Goal: Task Accomplishment & Management: Use online tool/utility

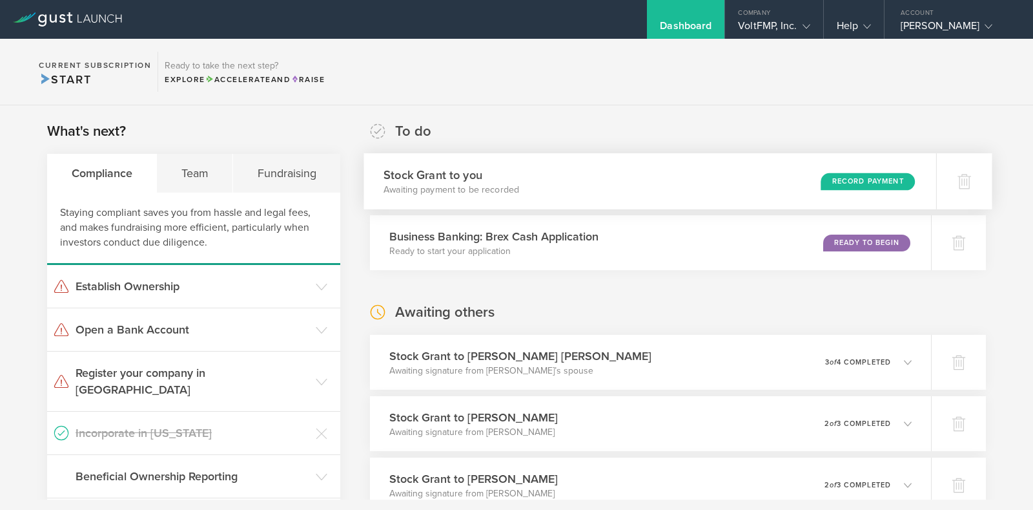
click at [836, 179] on div "Record Payment" at bounding box center [868, 180] width 94 height 17
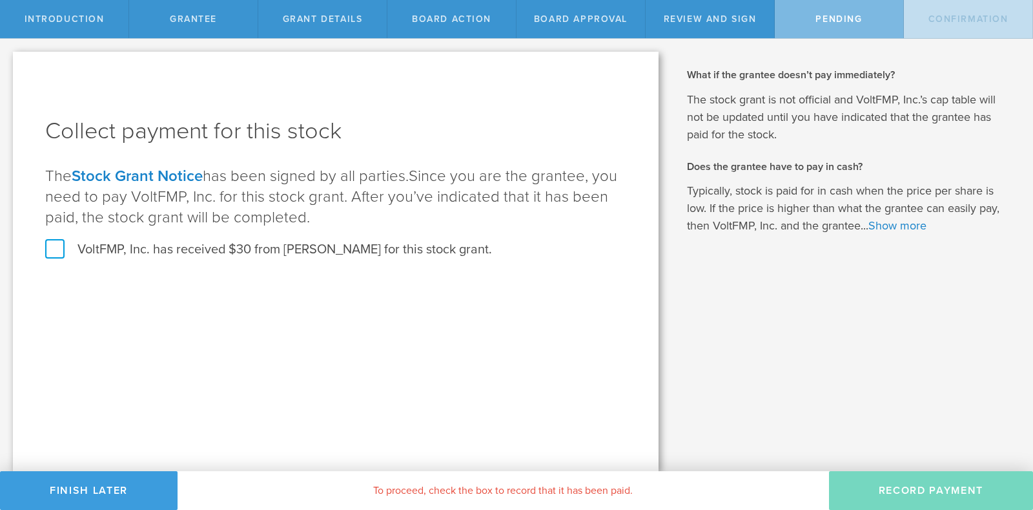
click at [178, 249] on label "VoltFMP, Inc. has received $30 from David Ray Schell for this stock grant." at bounding box center [268, 249] width 447 height 17
click at [0, 0] on input "VoltFMP, Inc. has received $30 from David Ray Schell for this stock grant." at bounding box center [0, 0] width 0 height 0
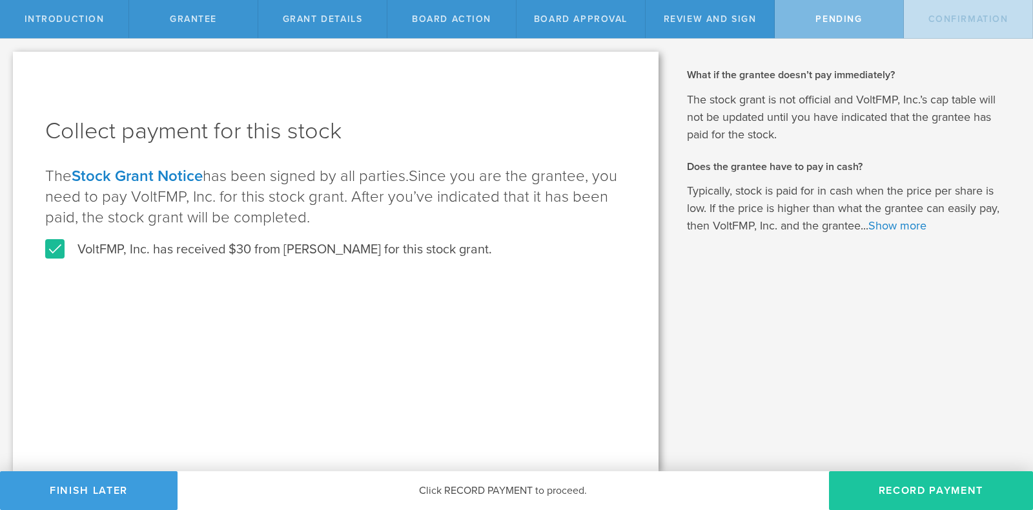
click at [927, 484] on button "Record Payment" at bounding box center [931, 490] width 204 height 39
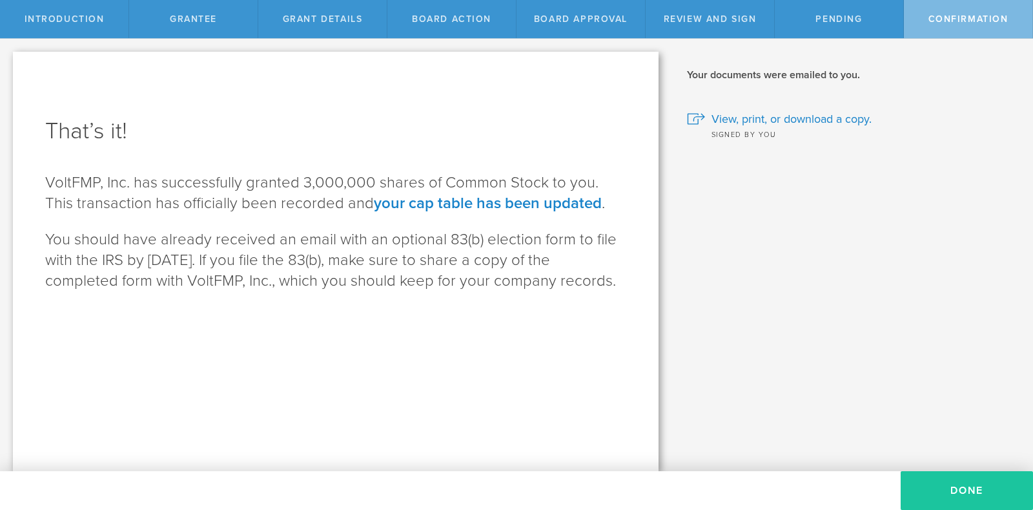
click at [943, 489] on button "Done" at bounding box center [967, 490] width 132 height 39
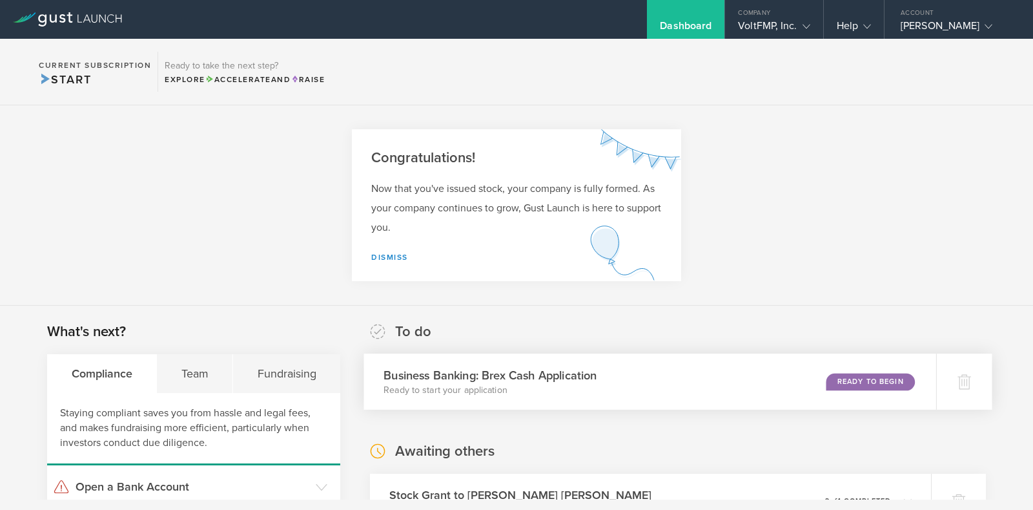
click at [861, 382] on div "Ready to Begin" at bounding box center [870, 381] width 88 height 17
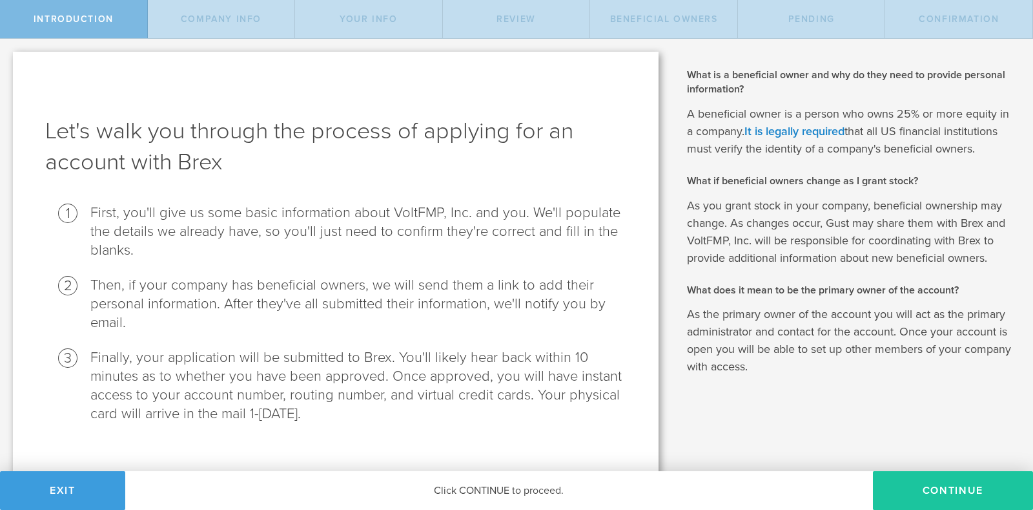
click at [959, 493] on button "Continue" at bounding box center [953, 490] width 160 height 39
select select "string:C_CORP"
type input "Enable FMP adoption through distribution network"
type input "[PHONE_NUMBER]"
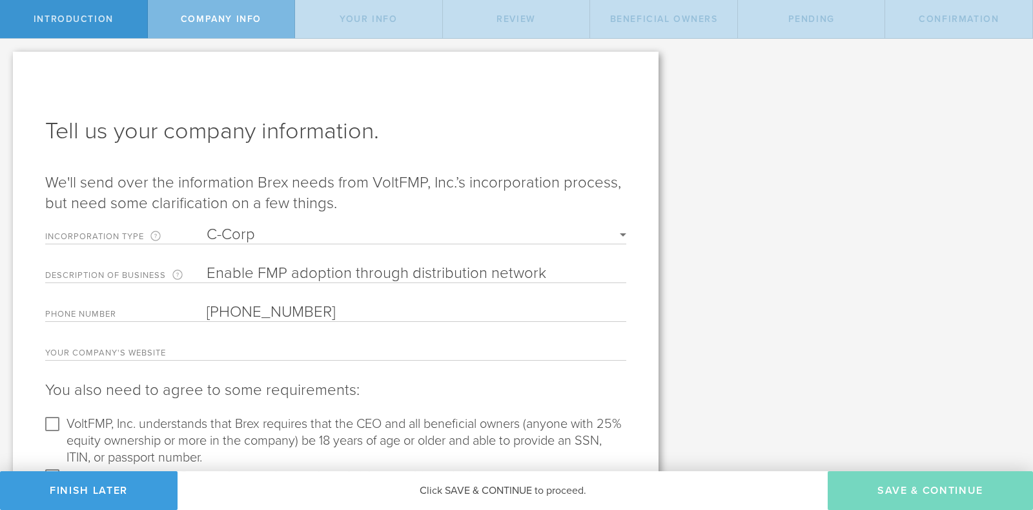
click at [390, 347] on input "text" at bounding box center [417, 350] width 420 height 19
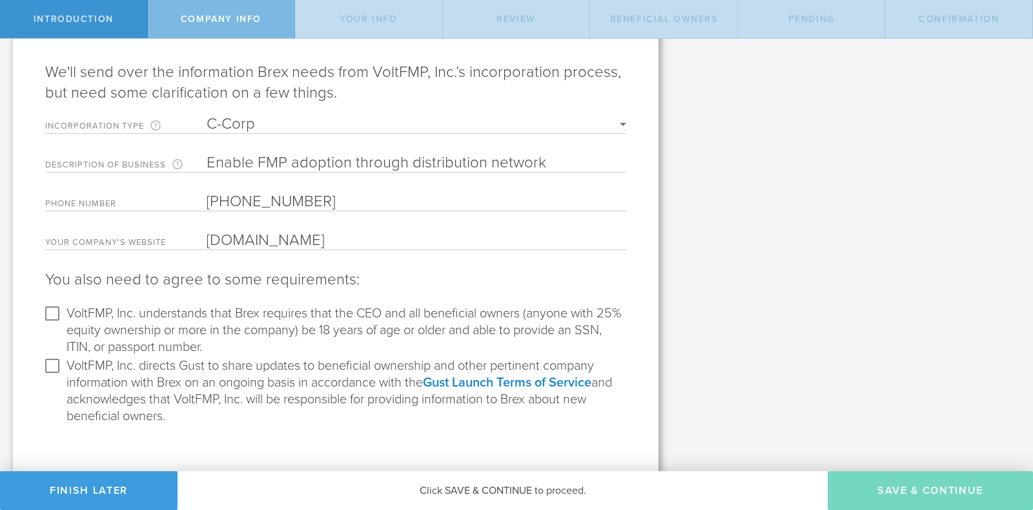
type input "VoltFMP.com"
click at [52, 313] on input "VoltFMP, Inc. understands that Brex requires that the CEO and all beneficial ow…" at bounding box center [52, 313] width 21 height 21
checkbox input "true"
click at [51, 362] on input "VoltFMP, Inc. directs Gust to share updates to beneficial ownership and other p…" at bounding box center [52, 365] width 21 height 21
checkbox input "true"
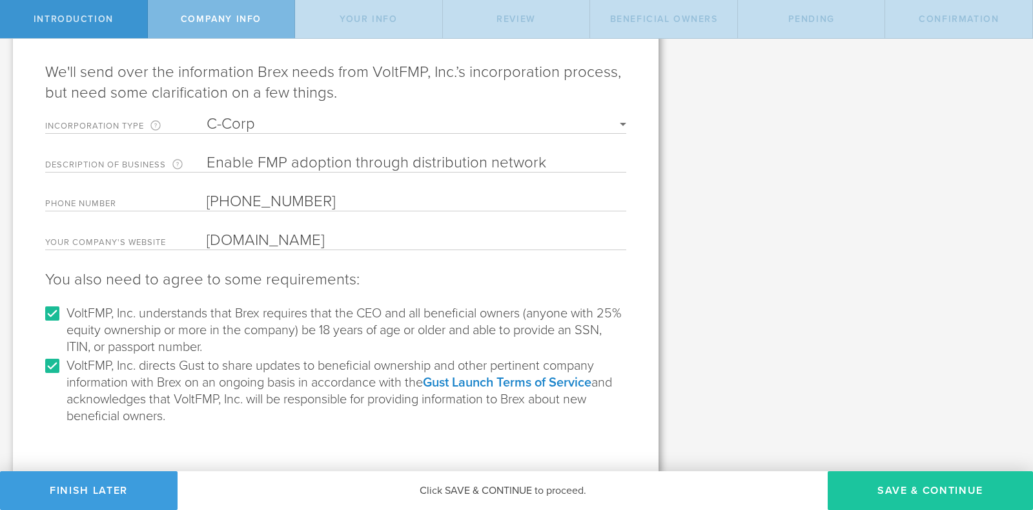
click at [903, 488] on button "Save & Continue" at bounding box center [930, 490] width 205 height 39
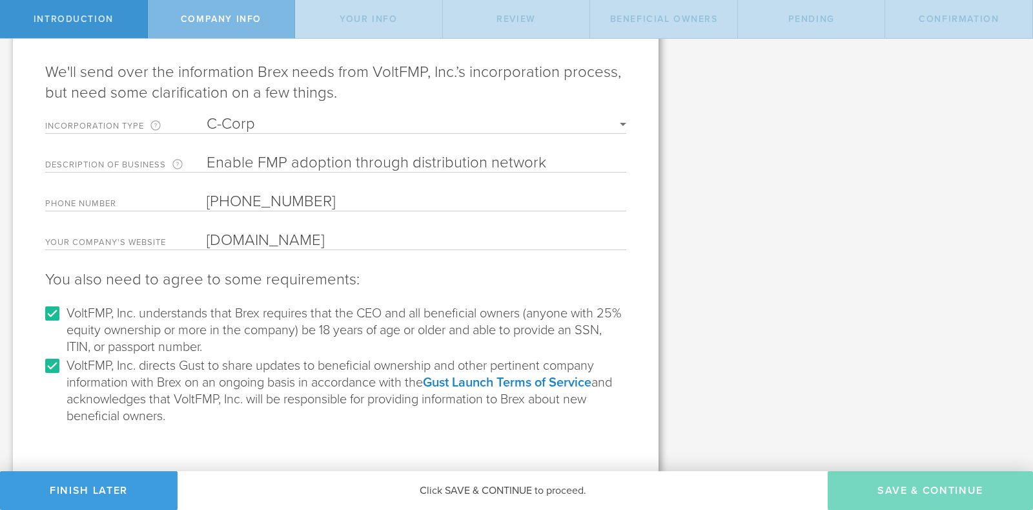
type input "[PERSON_NAME]"
type input "Founder"
select select "string:SSN"
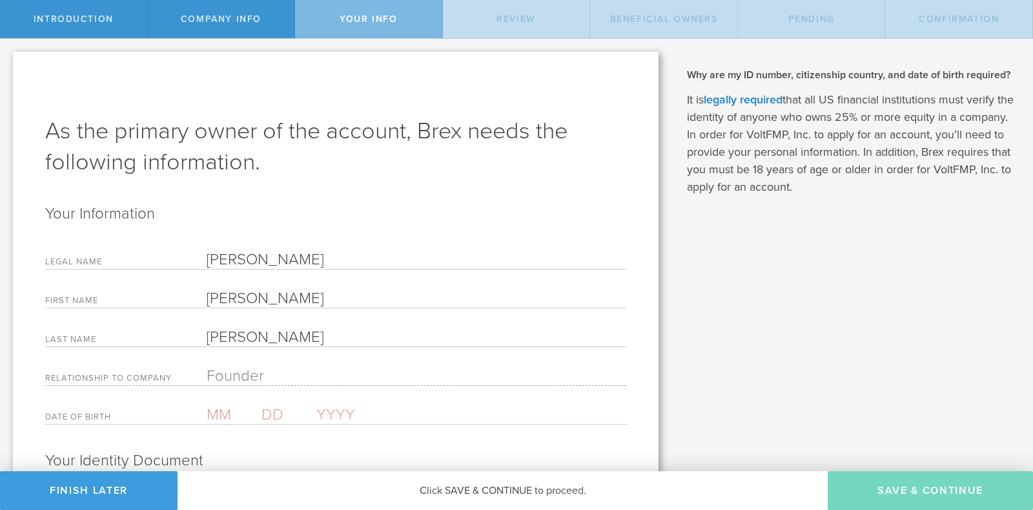
click at [212, 413] on input "text" at bounding box center [234, 414] width 55 height 19
type input "10"
type input "24"
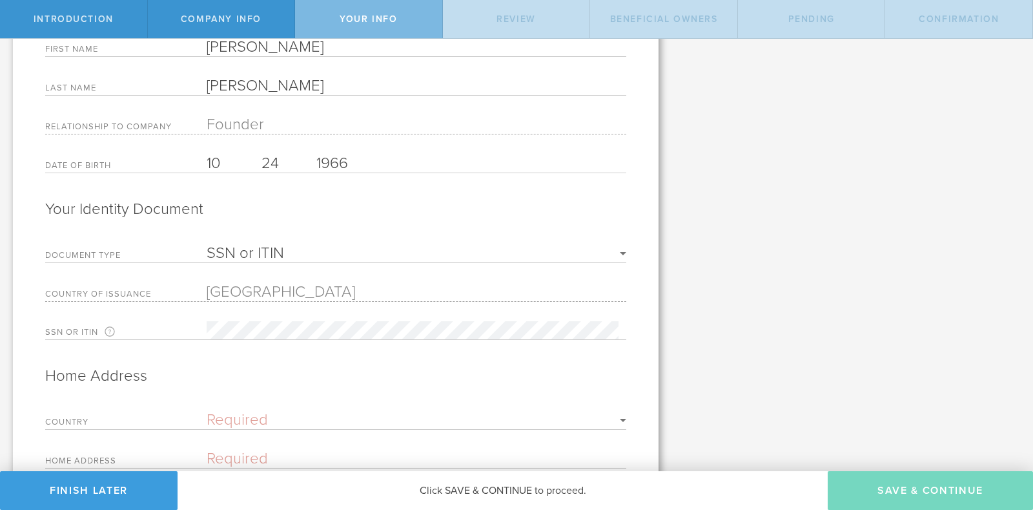
scroll to position [257, 0]
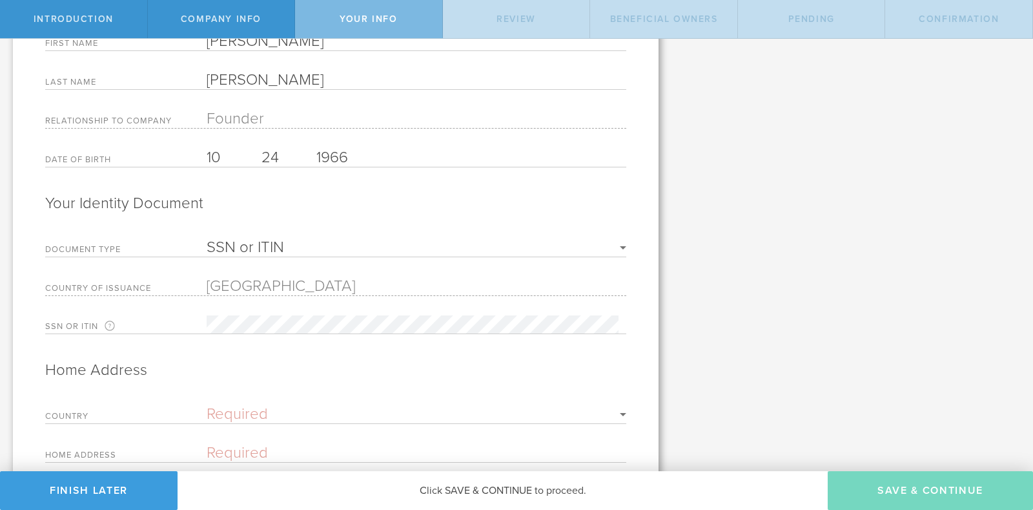
type input "1966"
click at [351, 260] on form "Your Information Legal Name David Ray Schell First Name Dave Last Name Schell R…" at bounding box center [335, 281] width 581 height 671
click at [327, 240] on select "SSN or ITIN Passport" at bounding box center [417, 247] width 420 height 15
click at [207, 240] on select "SSN or ITIN Passport" at bounding box center [417, 247] width 420 height 15
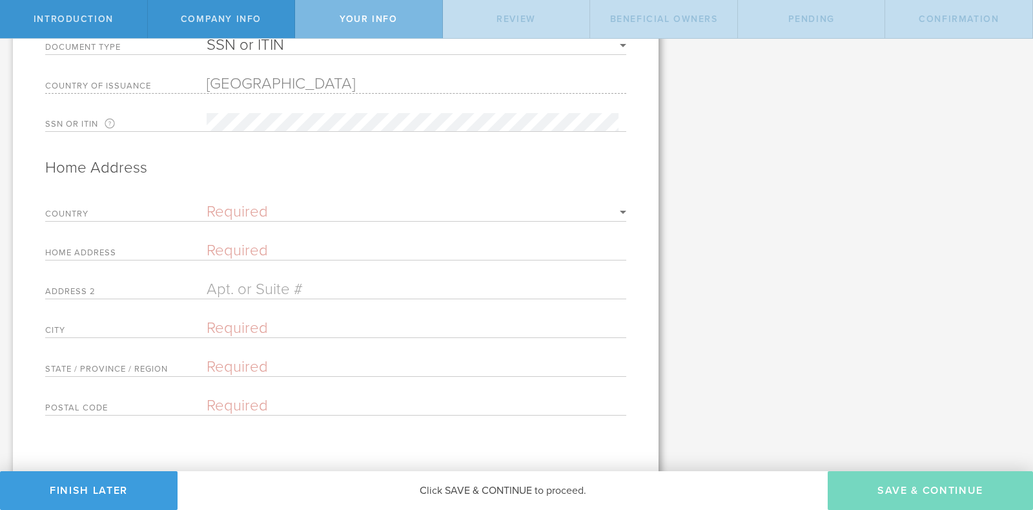
scroll to position [465, 0]
click at [283, 203] on select "Required United States of America Afghanistan Albania Algeria American Samoa An…" at bounding box center [417, 205] width 420 height 15
select select "string:US"
click at [207, 198] on select "Required United States of America Afghanistan Albania Algeria American Samoa An…" at bounding box center [417, 205] width 420 height 15
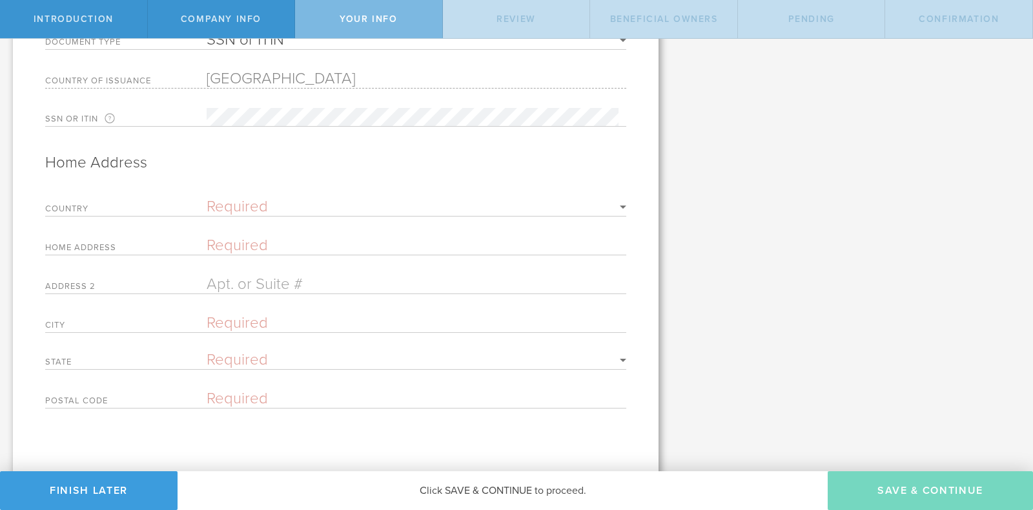
click at [264, 239] on input "text" at bounding box center [417, 245] width 420 height 19
type input "3540 NW 176th Street"
type input "Edmond"
select select "string:OK"
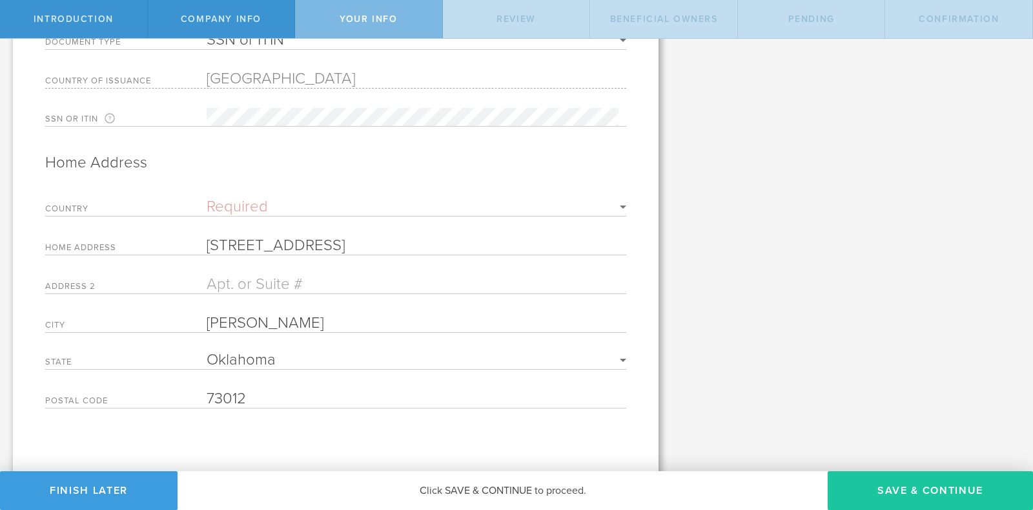
type input "73012"
click at [898, 479] on button "Save & Continue" at bounding box center [930, 490] width 205 height 39
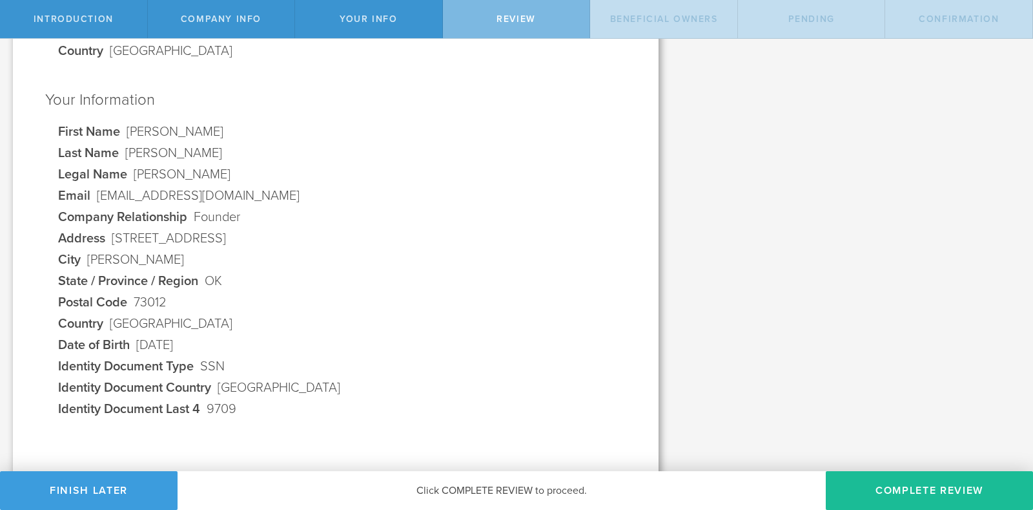
scroll to position [423, 0]
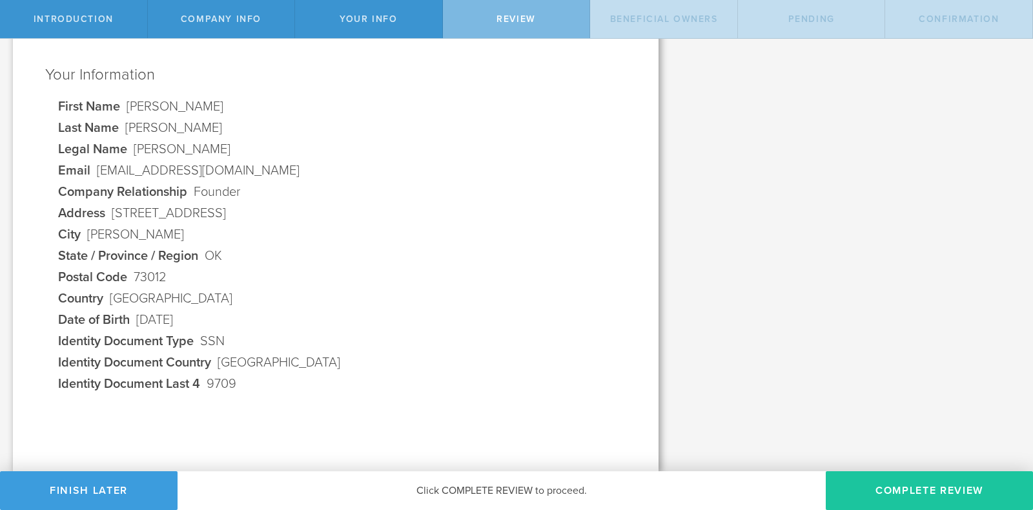
click at [944, 481] on button "Complete Review" at bounding box center [929, 490] width 207 height 39
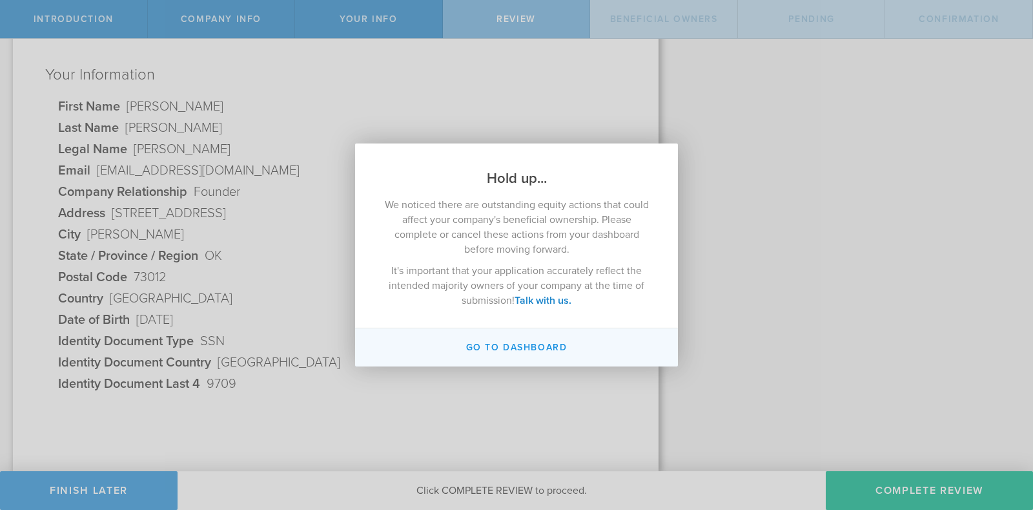
click at [542, 344] on button "Go to Dashboard" at bounding box center [516, 347] width 323 height 38
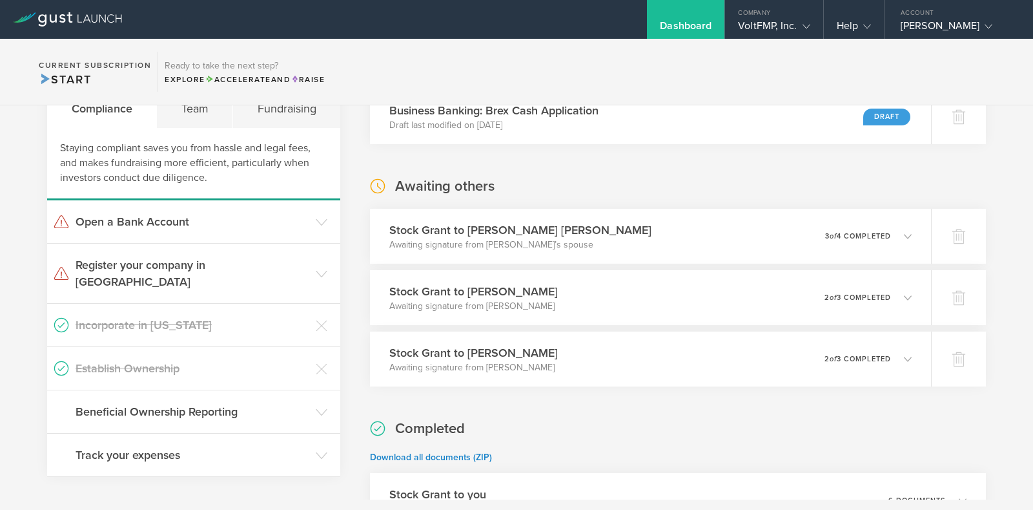
scroll to position [269, 0]
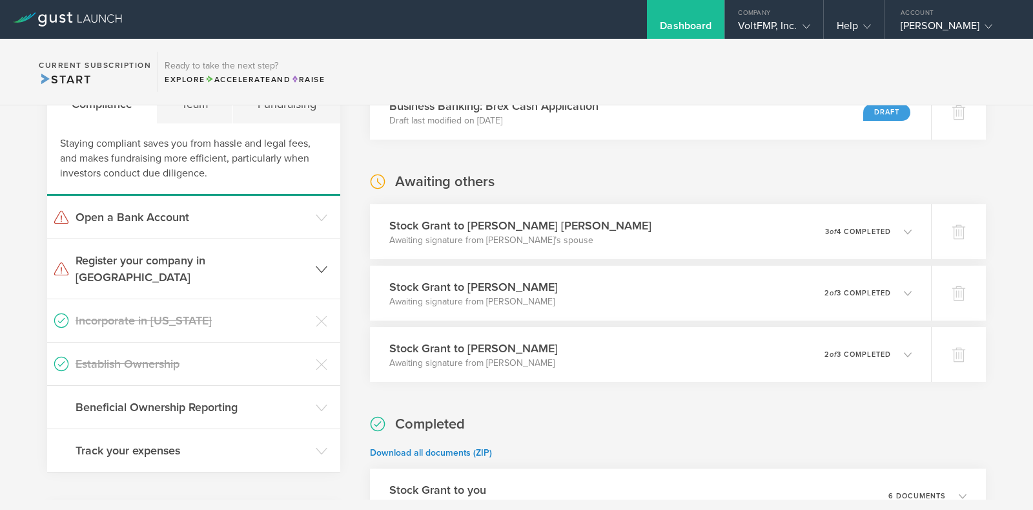
click at [267, 254] on h3 "Register your company in [GEOGRAPHIC_DATA]" at bounding box center [193, 269] width 234 height 34
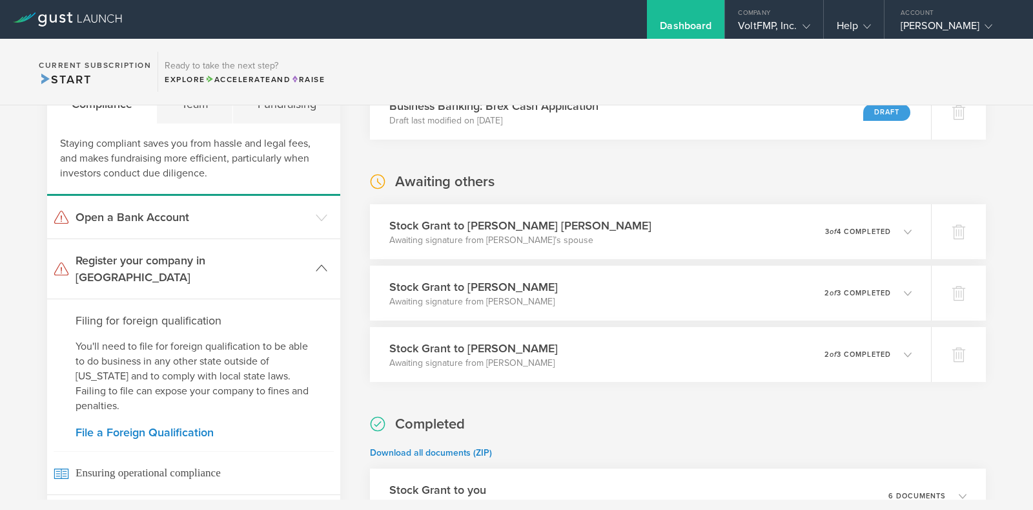
click at [267, 254] on h3 "Register your company in [GEOGRAPHIC_DATA]" at bounding box center [193, 269] width 234 height 34
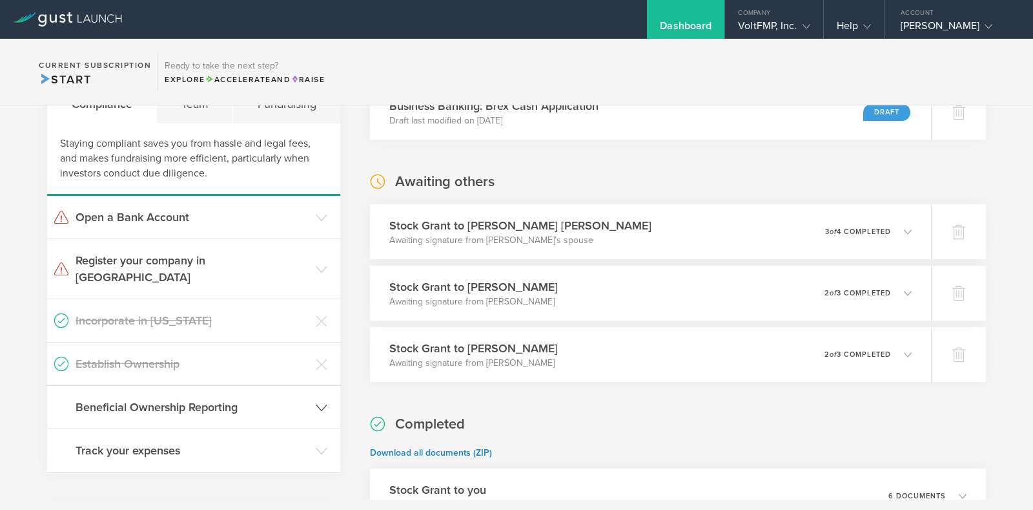
click at [178, 400] on header "Beneficial Ownership Reporting" at bounding box center [193, 407] width 293 height 43
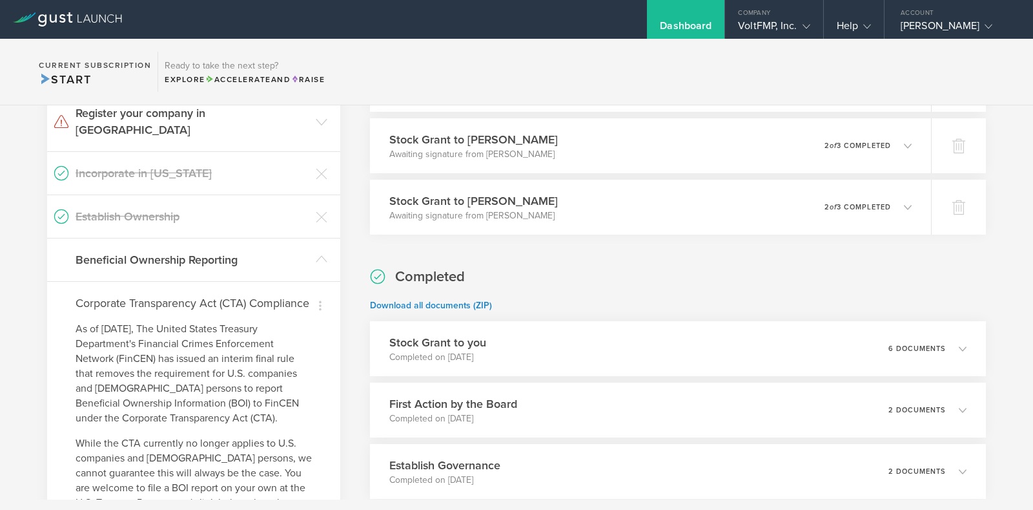
scroll to position [415, 0]
click at [319, 255] on icon at bounding box center [322, 261] width 12 height 12
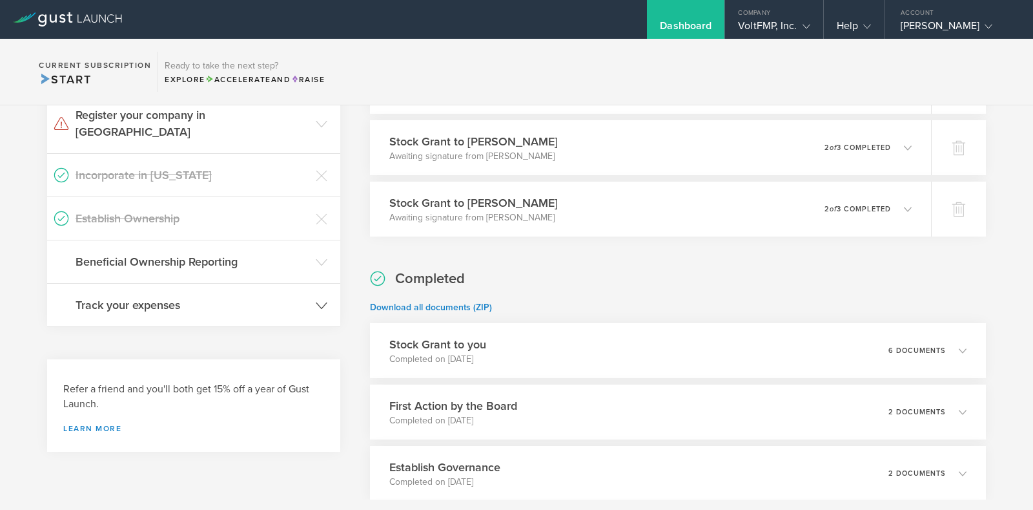
click at [320, 300] on icon at bounding box center [322, 306] width 12 height 12
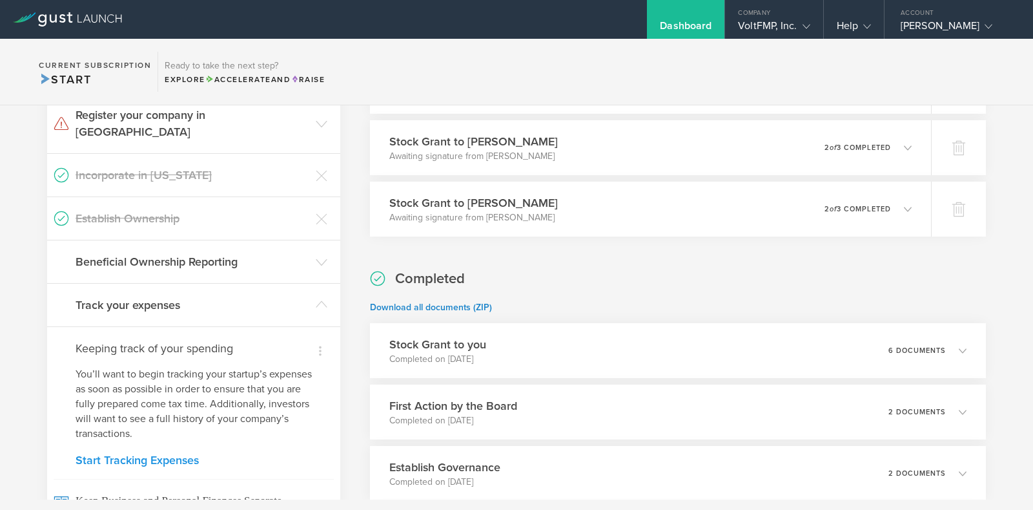
click at [176, 454] on link "Start Tracking Expenses" at bounding box center [194, 460] width 236 height 12
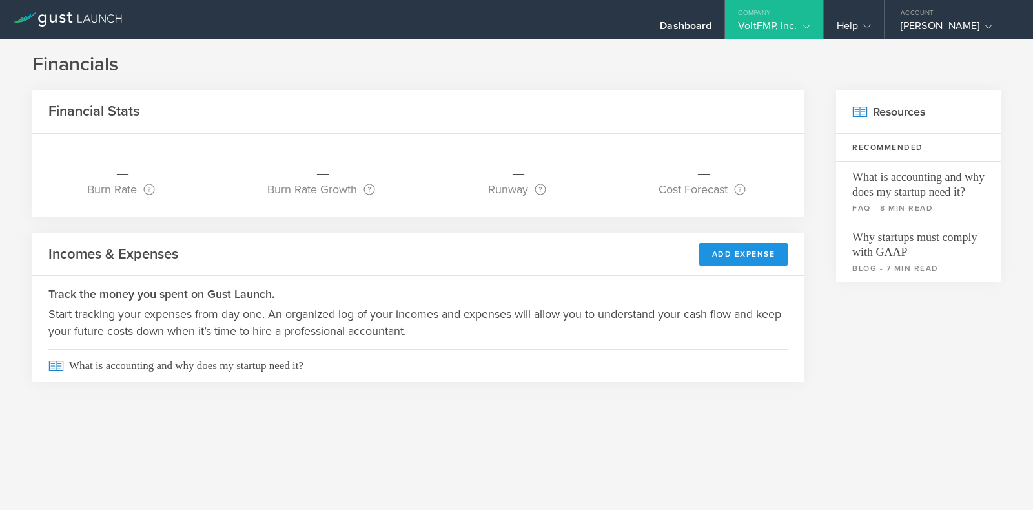
click at [743, 255] on button "Add Expense" at bounding box center [743, 254] width 89 height 23
select select "Incorporation filing costs"
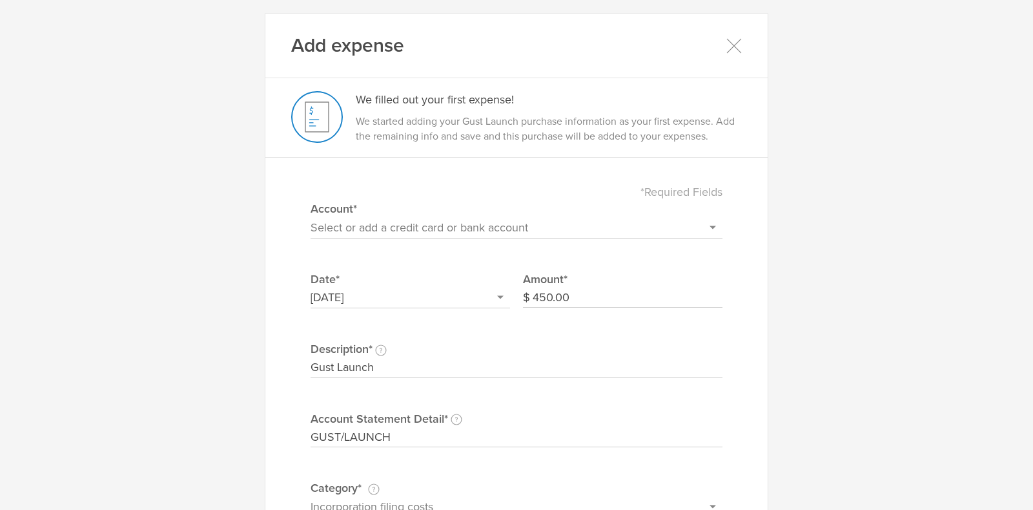
select select "68afa4c5a243660002094b03"
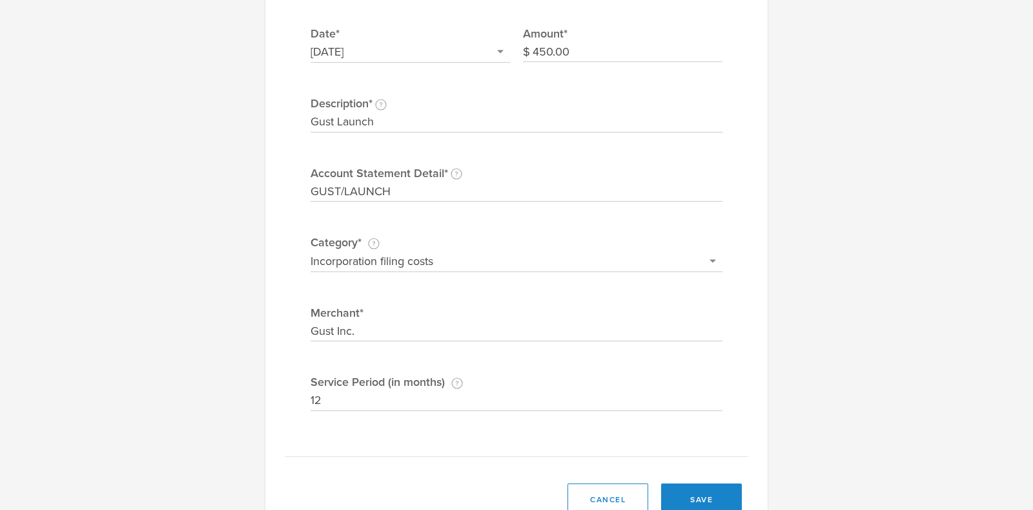
scroll to position [289, 0]
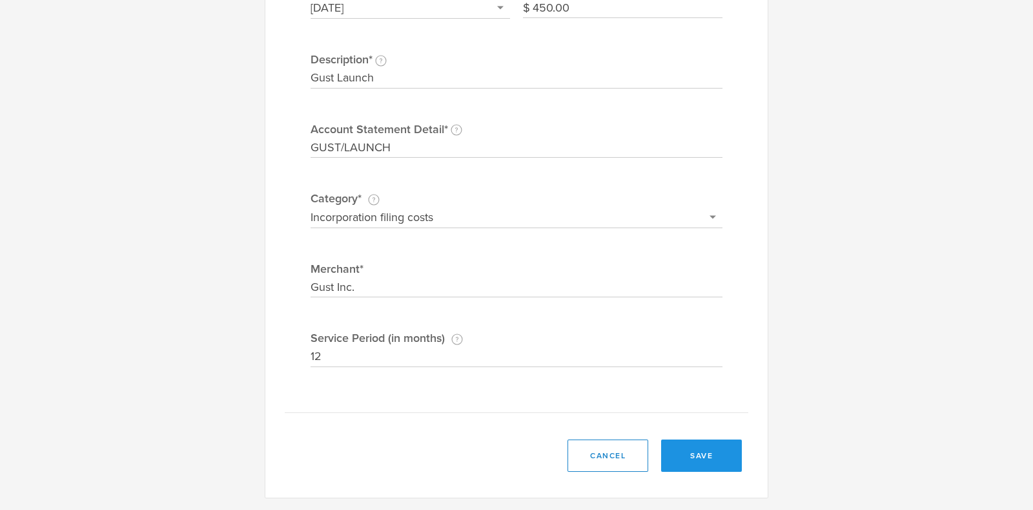
click at [706, 457] on button "save" at bounding box center [701, 455] width 81 height 32
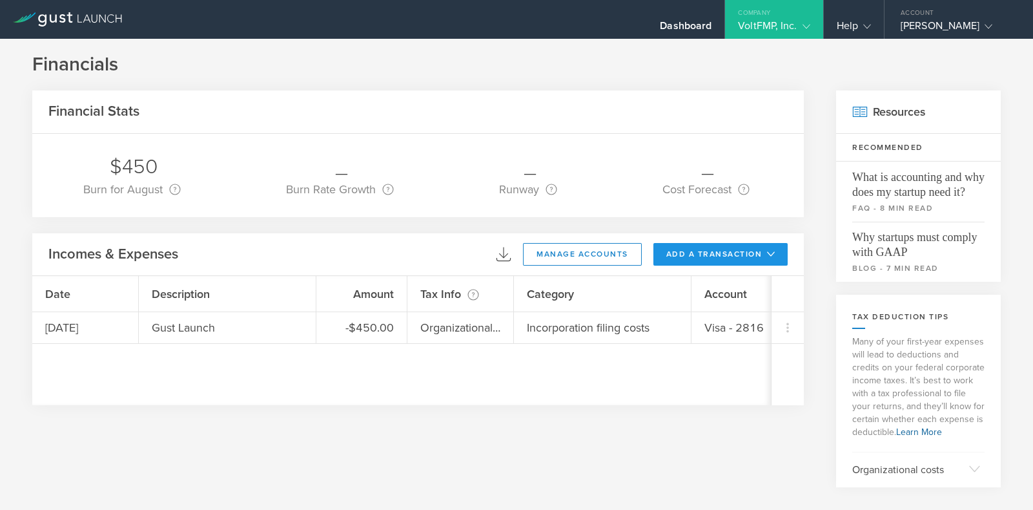
click at [691, 259] on button "add a transaction" at bounding box center [721, 254] width 135 height 23
click at [719, 286] on li "Add Expense" at bounding box center [745, 283] width 76 height 25
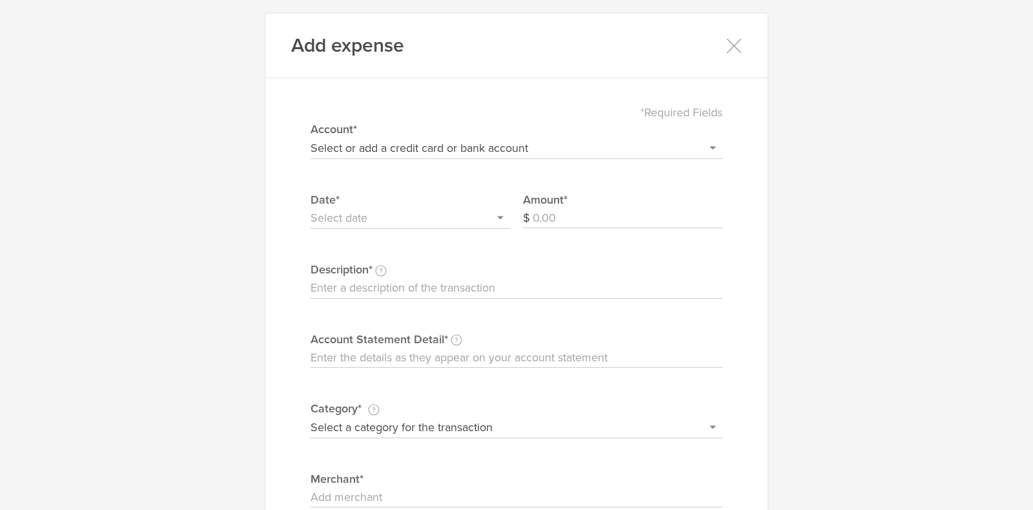
click at [550, 151] on select "Select or add a credit card or bank account Visa - 2816 + Add a new account" at bounding box center [517, 148] width 412 height 21
select select "new"
click at [311, 138] on select "Select or add a credit card or bank account Visa - 2816 + Add a new account" at bounding box center [517, 148] width 412 height 21
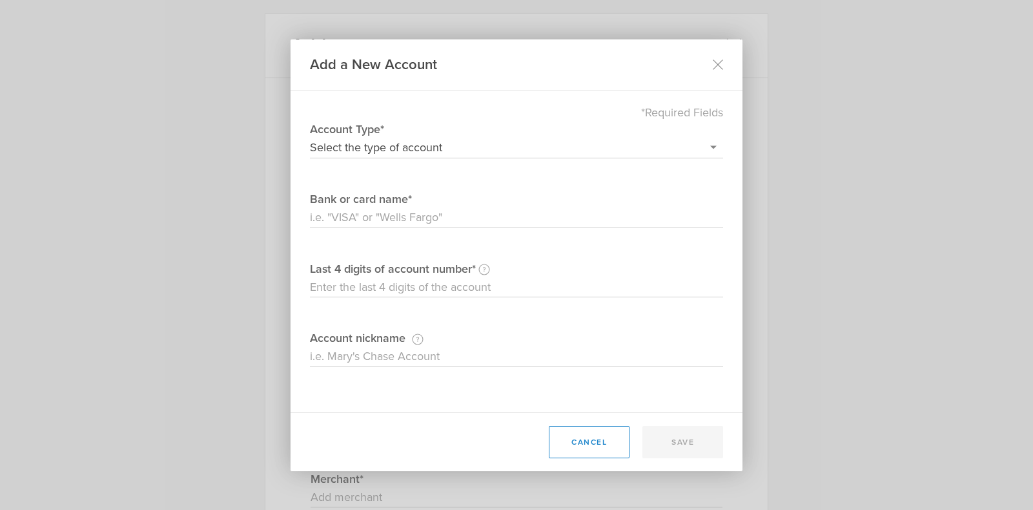
click at [385, 143] on select "Select the type of account Credit Card Bank Account/Debit Card" at bounding box center [516, 148] width 413 height 21
select select "debit"
click at [310, 138] on select "Select the type of account Credit Card Bank Account/Debit Card" at bounding box center [516, 148] width 413 height 21
click at [369, 218] on input "Bank or card name" at bounding box center [516, 217] width 413 height 21
type input "PayPal"
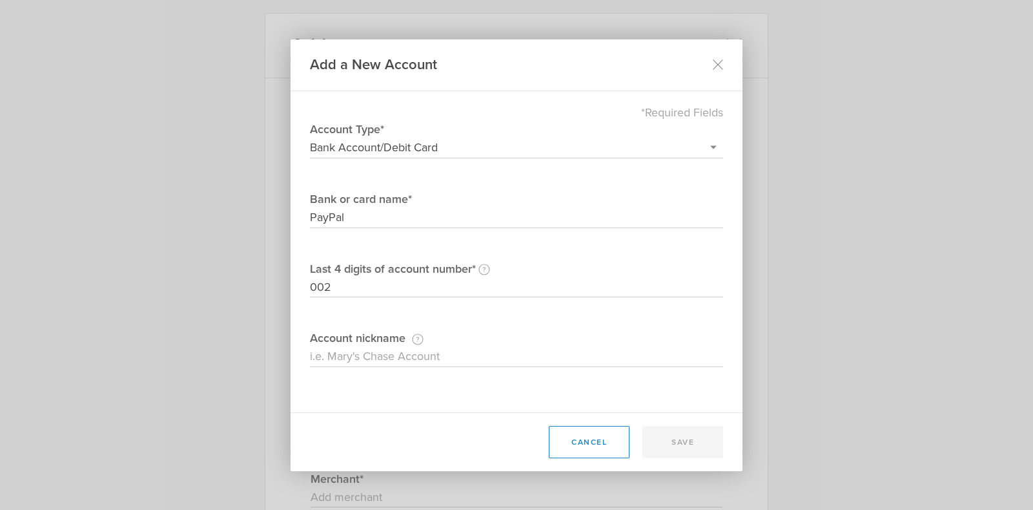
type input "002"
click at [451, 349] on input "Account nickname This nickname is just for your own reference." at bounding box center [516, 356] width 413 height 21
type input "[PERSON_NAME]'s PayPal Account"
click at [652, 446] on div "cancel save" at bounding box center [629, 442] width 187 height 32
drag, startPoint x: 1033, startPoint y: 333, endPoint x: 1026, endPoint y: 390, distance: 57.8
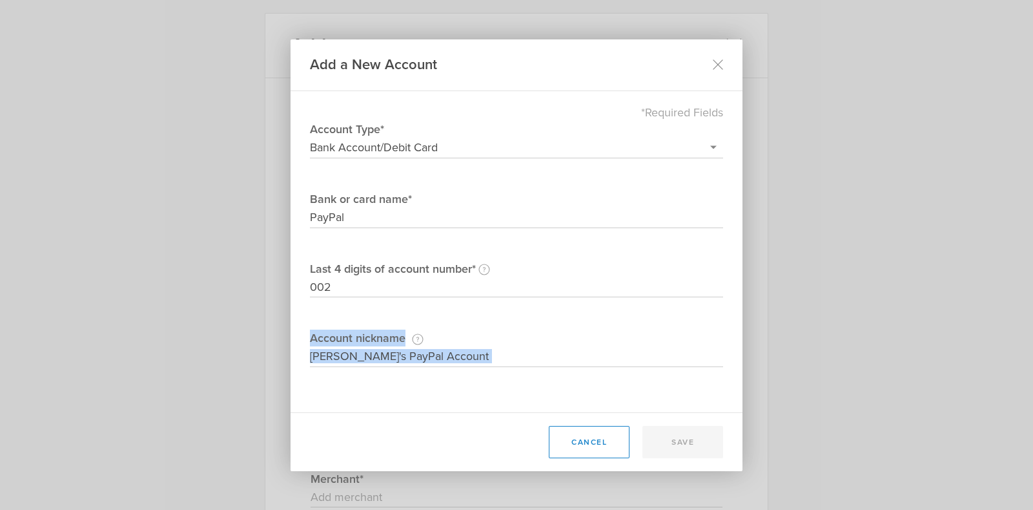
click at [1026, 390] on div "Add a New Account *Required Fields Select the type of account Credit Card Bank …" at bounding box center [516, 255] width 1033 height 510
drag, startPoint x: 1026, startPoint y: 390, endPoint x: 1009, endPoint y: 336, distance: 57.0
click at [1009, 336] on div "Add a New Account *Required Fields Select the type of account Credit Card Bank …" at bounding box center [516, 255] width 1033 height 510
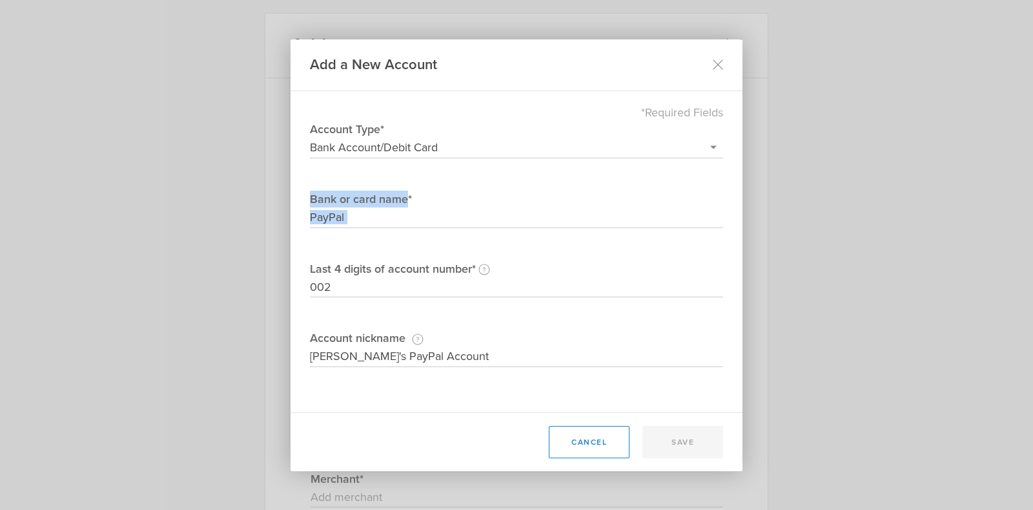
drag, startPoint x: 1018, startPoint y: 205, endPoint x: 1033, endPoint y: 128, distance: 78.3
click at [1033, 128] on div "Add a New Account *Required Fields Select the type of account Credit Card Bank …" at bounding box center [516, 255] width 1033 height 510
click at [377, 283] on input "002" at bounding box center [516, 287] width 413 height 21
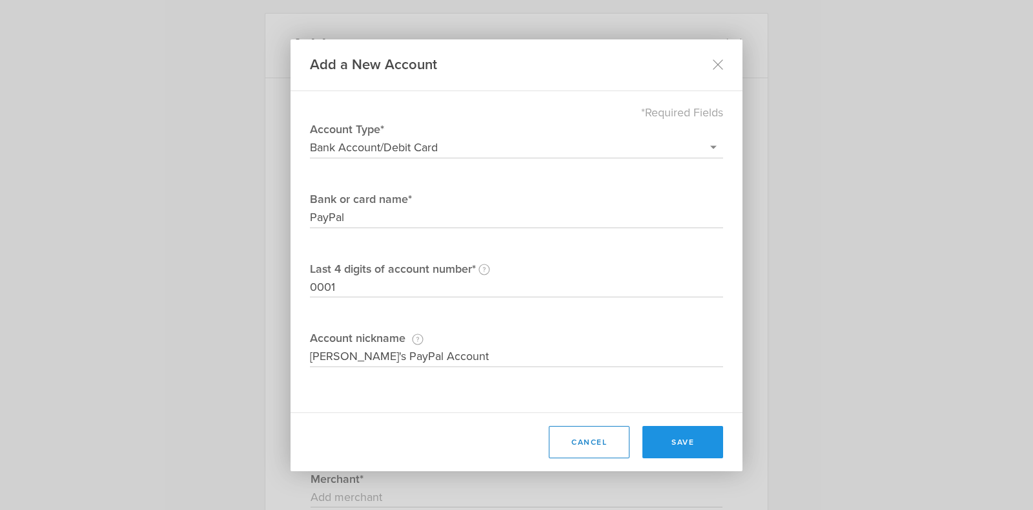
type input "0001"
click at [673, 431] on button "save" at bounding box center [683, 442] width 81 height 32
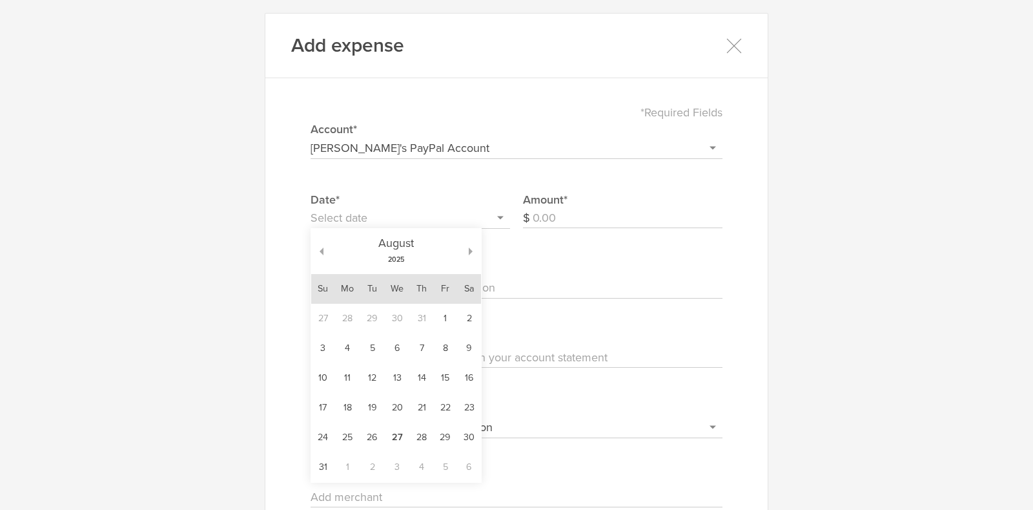
click at [363, 216] on input "text" at bounding box center [411, 218] width 200 height 21
click at [322, 377] on td "10" at bounding box center [322, 378] width 23 height 30
type input "2025/08/10"
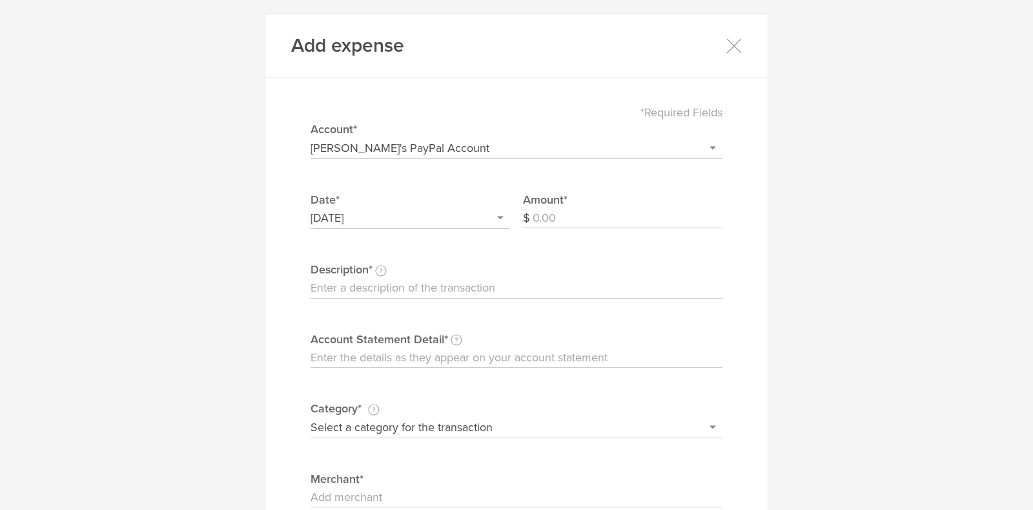
click at [435, 287] on input "Description This description is for your own reference." at bounding box center [517, 288] width 412 height 21
type input "GoDaddy - VoltFMP Website and starter Email account"
click at [438, 357] on input "Account Statement Detail Write the full description as it appears on your bank …" at bounding box center [517, 357] width 412 height 21
paste input "1 yr Websites + Marketing Basic Renewal"
type input "1 yr Websites + Marketing Basic Renewal"
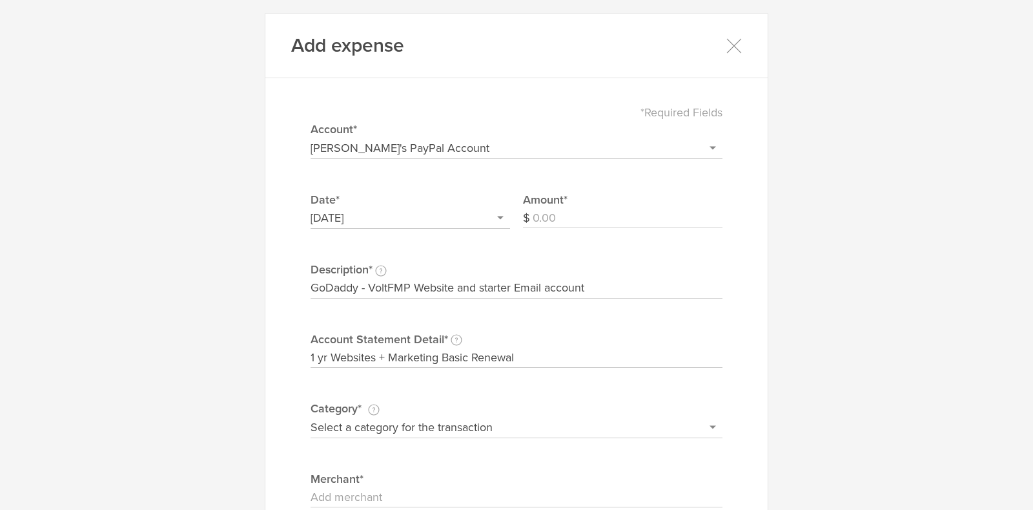
click at [452, 417] on select "Select a category for the transaction Manufacturing equipment Product/service m…" at bounding box center [517, 427] width 412 height 21
select select "Web site design & hosting"
click at [311, 417] on select "Select a category for the transaction Manufacturing equipment Product/service m…" at bounding box center [517, 427] width 412 height 21
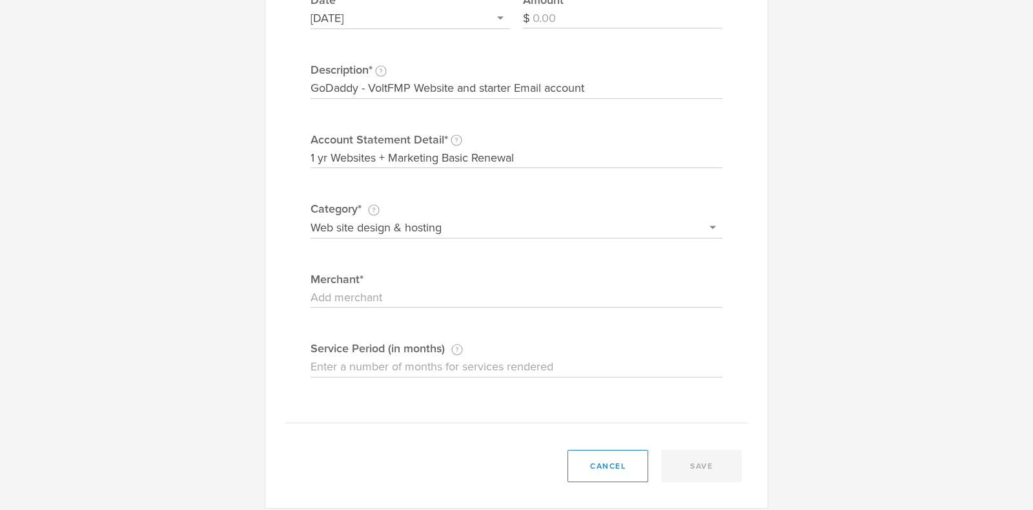
scroll to position [210, 0]
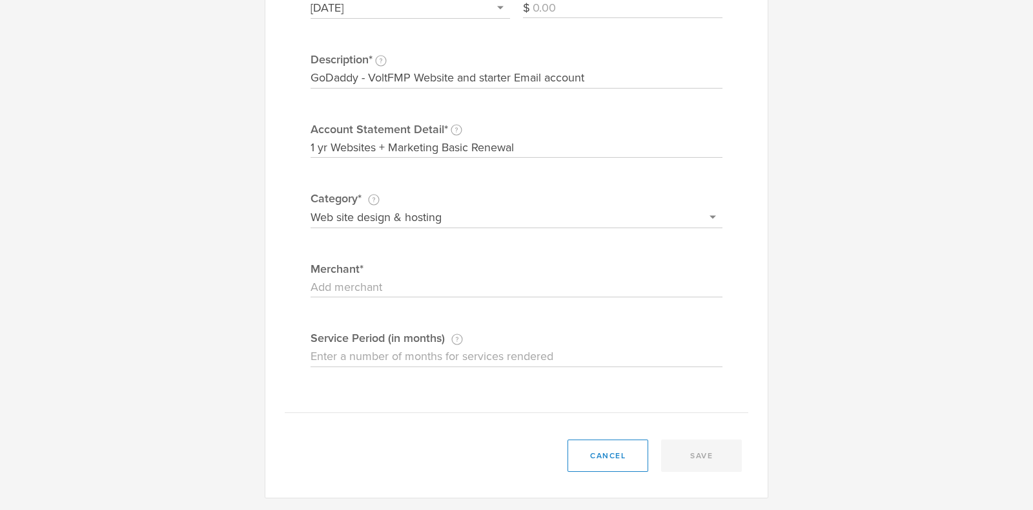
click at [442, 291] on input "Merchant" at bounding box center [517, 287] width 412 height 21
type input "GoDaddy"
click at [453, 356] on input "Service Period (in months) If this expense is a subscription or contract, enter…" at bounding box center [517, 356] width 412 height 21
type input "12"
click at [568, 369] on div "*Required Fields Select or add a credit card or bank account Visa - 2816 Dave's…" at bounding box center [517, 147] width 464 height 532
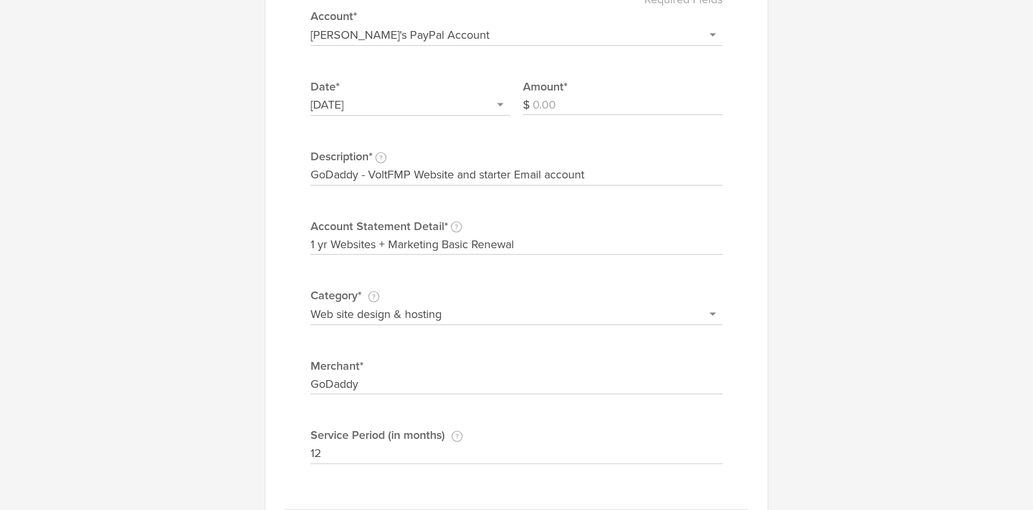
scroll to position [110, 0]
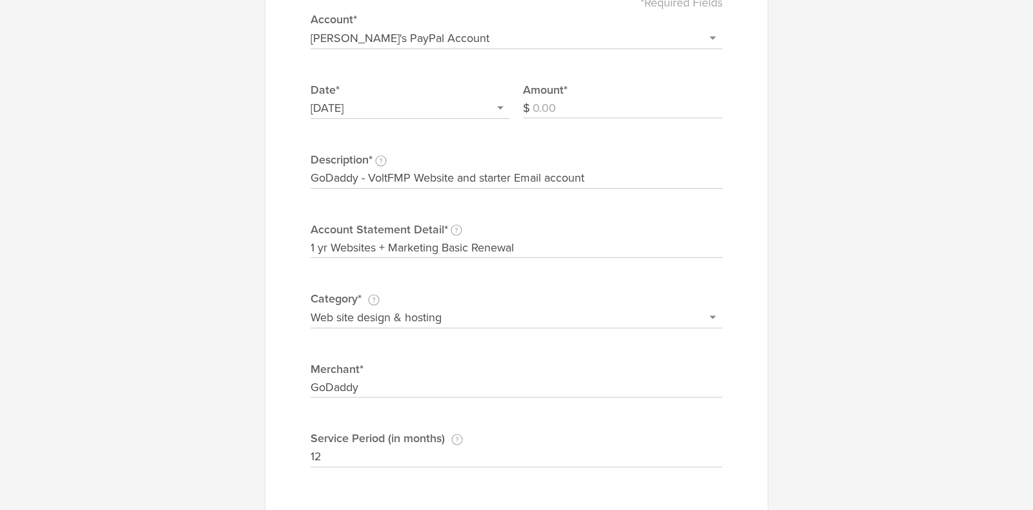
click at [594, 100] on input "Amount" at bounding box center [628, 108] width 190 height 21
type input "119.88"
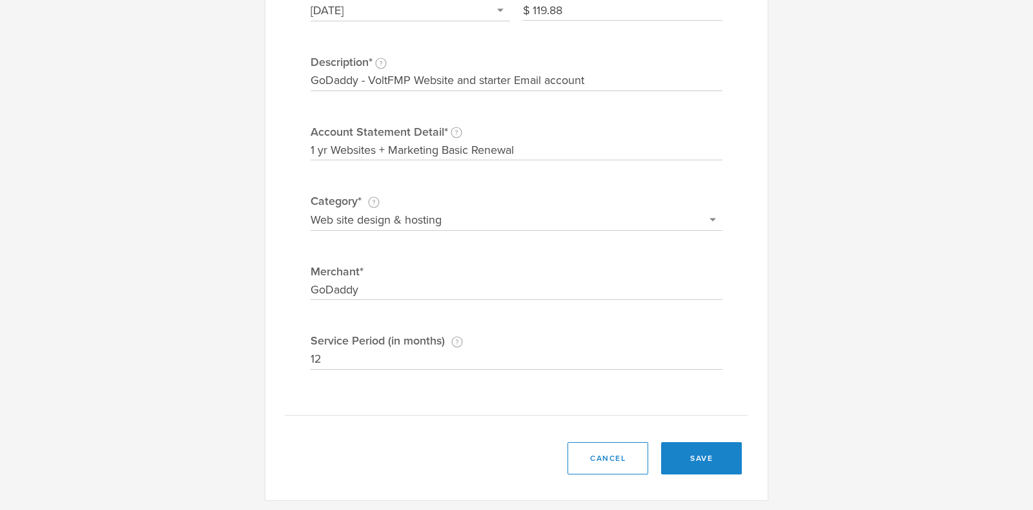
scroll to position [210, 0]
click at [693, 457] on button "save" at bounding box center [701, 455] width 81 height 32
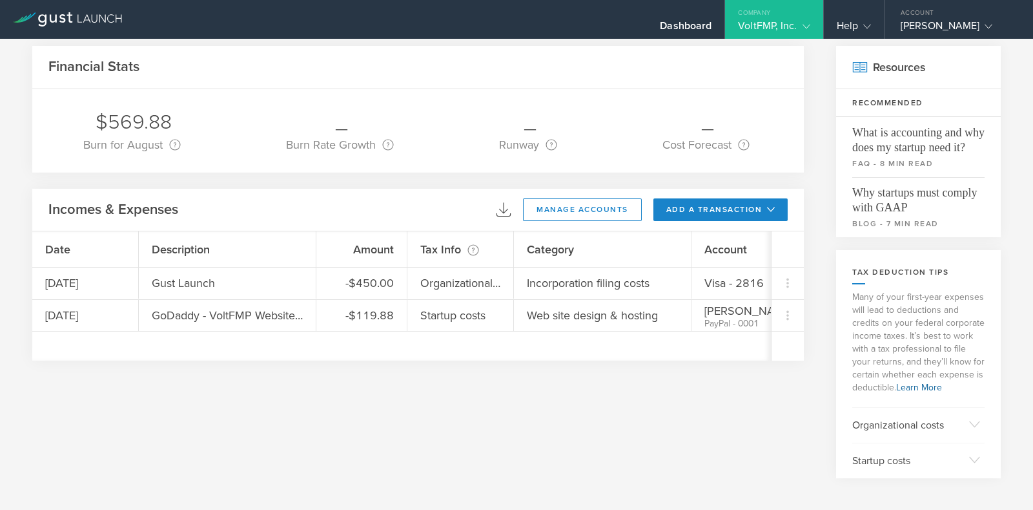
scroll to position [0, 0]
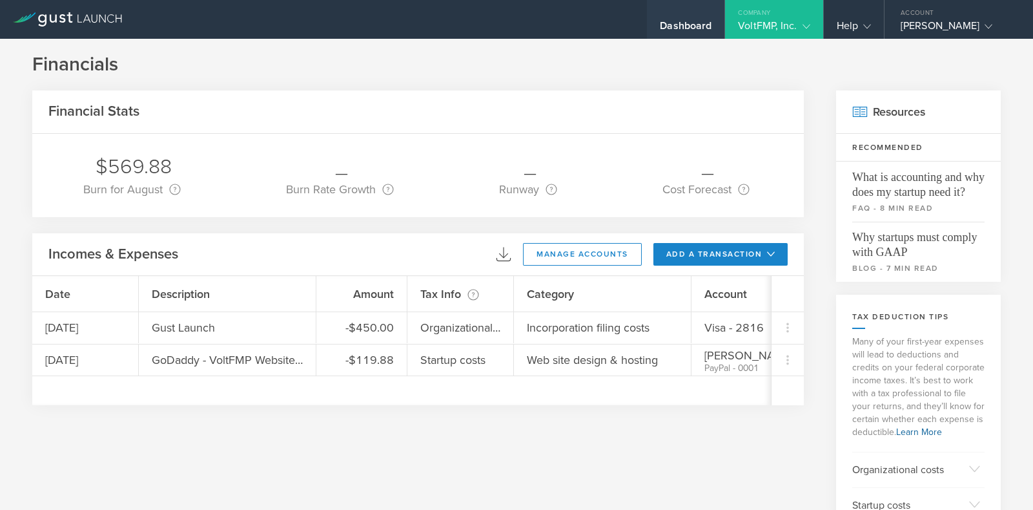
click at [678, 26] on div "Dashboard" at bounding box center [686, 28] width 52 height 19
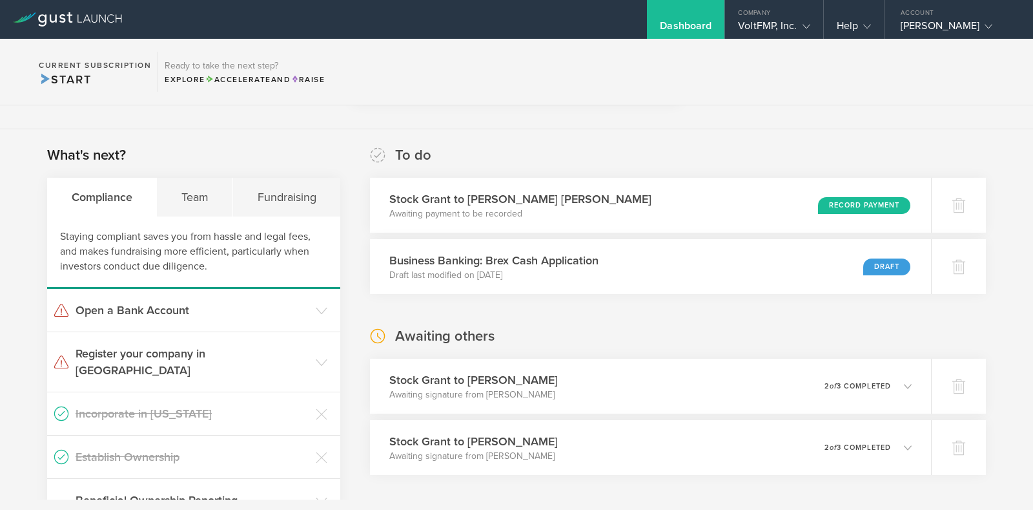
scroll to position [175, 0]
click at [845, 205] on div "Record Payment" at bounding box center [868, 206] width 94 height 17
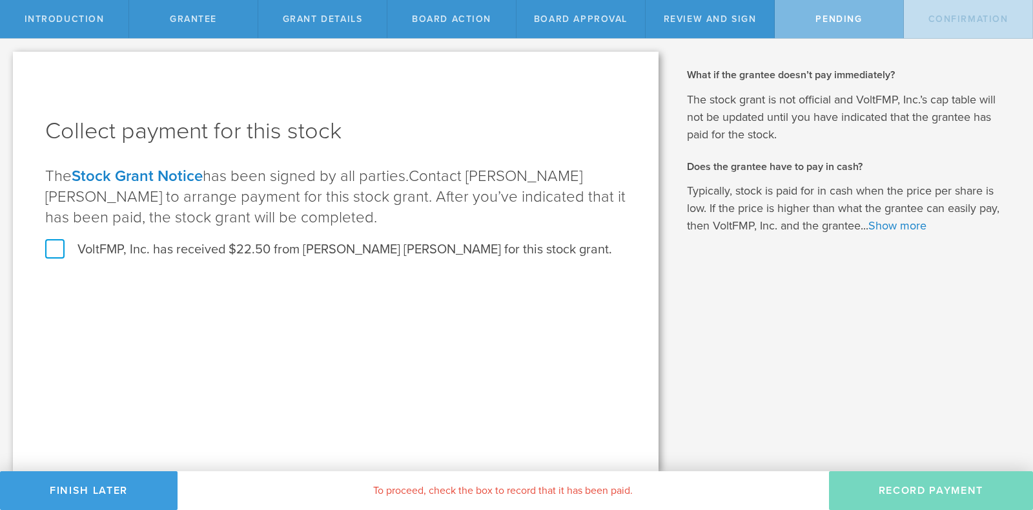
click at [55, 247] on label "VoltFMP, Inc. has received $22.50 from [PERSON_NAME] [PERSON_NAME] for this sto…" at bounding box center [328, 249] width 567 height 17
click at [0, 0] on input "VoltFMP, Inc. has received $22.50 from [PERSON_NAME] [PERSON_NAME] for this sto…" at bounding box center [0, 0] width 0 height 0
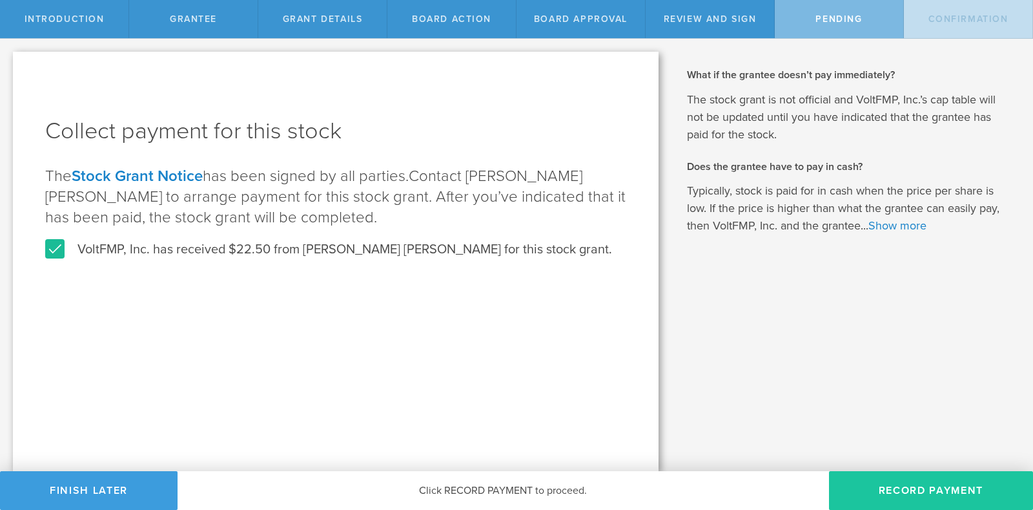
click at [891, 479] on button "Record Payment" at bounding box center [931, 490] width 204 height 39
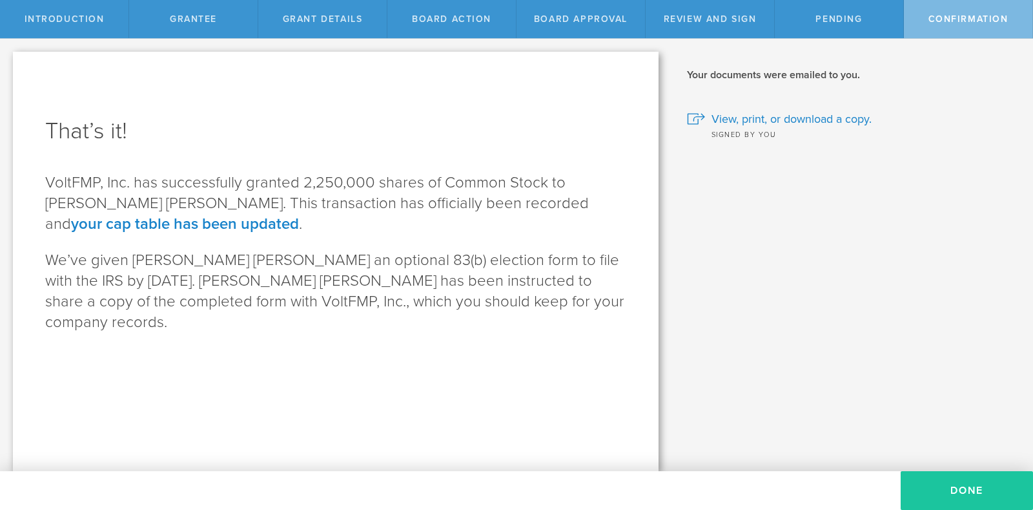
click at [976, 482] on button "Done" at bounding box center [967, 490] width 132 height 39
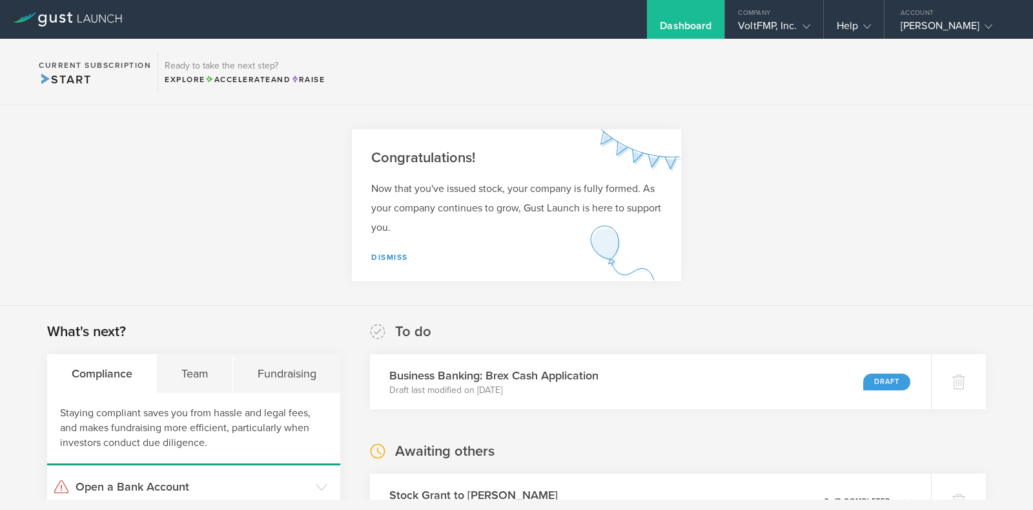
scroll to position [344, 0]
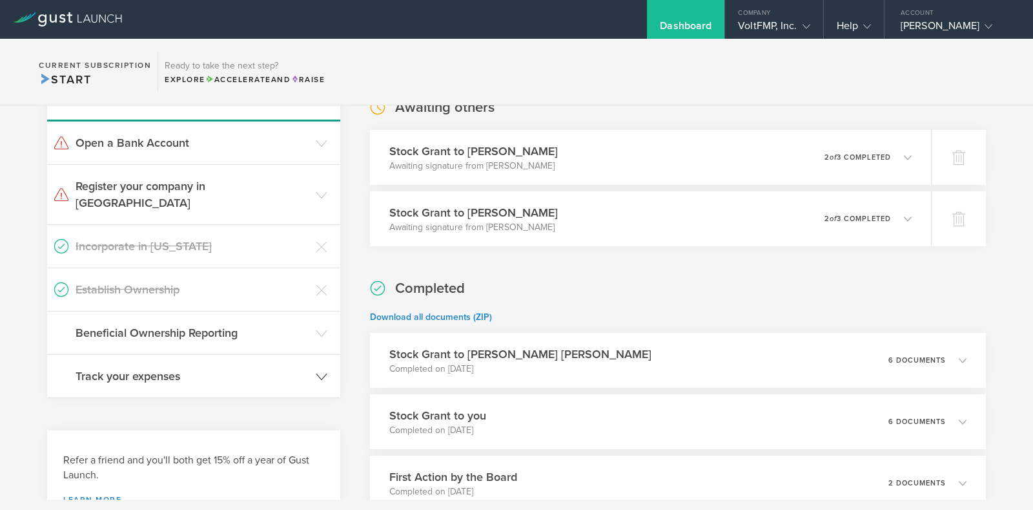
click at [108, 367] on h3 "Track your expenses" at bounding box center [193, 375] width 234 height 17
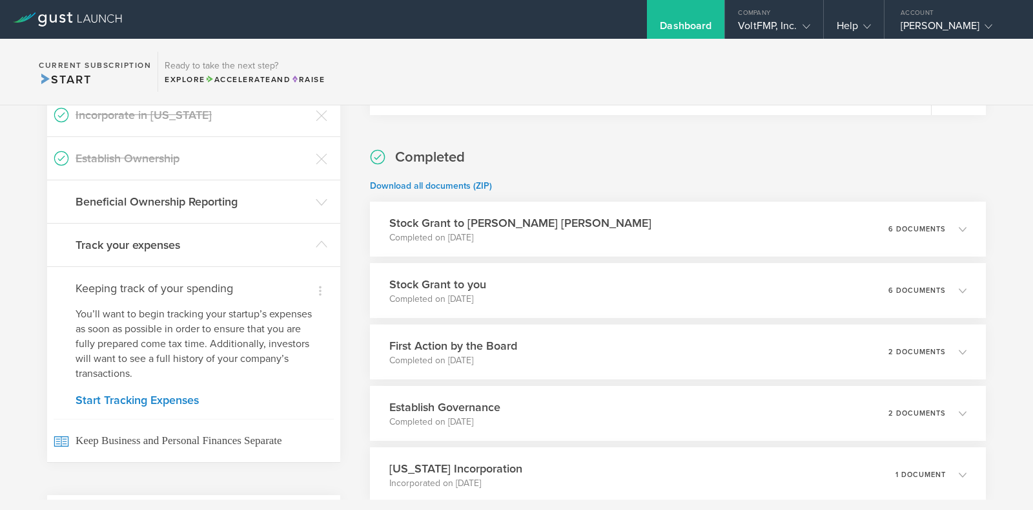
scroll to position [479, 0]
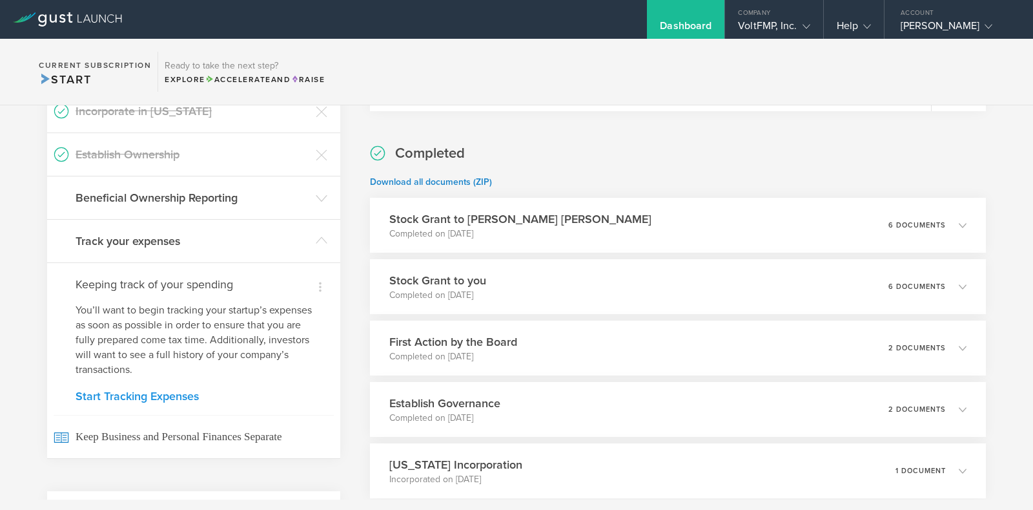
click at [147, 390] on link "Start Tracking Expenses" at bounding box center [194, 396] width 236 height 12
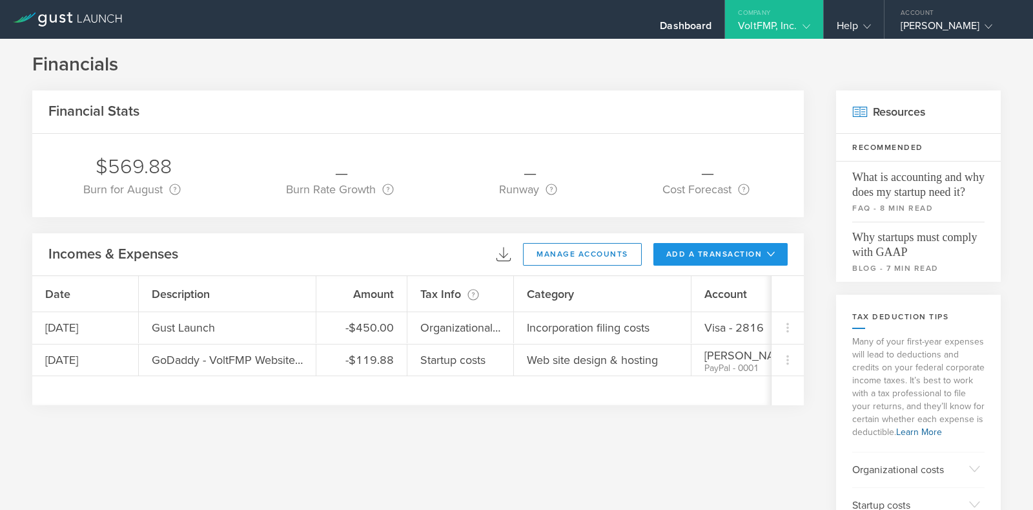
click at [725, 258] on button "add a transaction" at bounding box center [721, 254] width 135 height 23
click at [720, 307] on li "Add Income" at bounding box center [745, 308] width 76 height 25
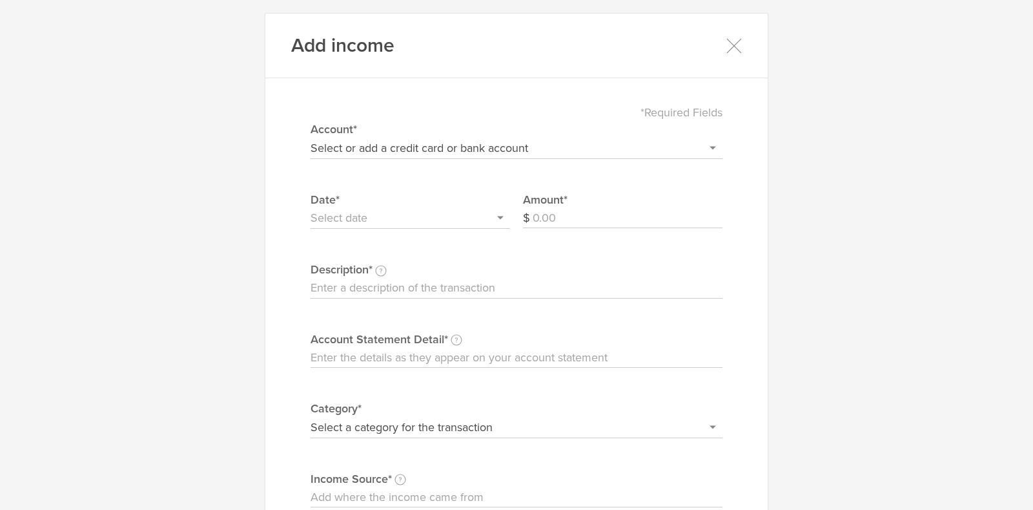
click at [397, 149] on select "Select or add a credit card or bank account Visa - 2816 [PERSON_NAME]'s PayPal …" at bounding box center [517, 148] width 412 height 21
select select "new"
click at [311, 138] on select "Select or add a credit card or bank account Visa - 2816 [PERSON_NAME]'s PayPal …" at bounding box center [517, 148] width 412 height 21
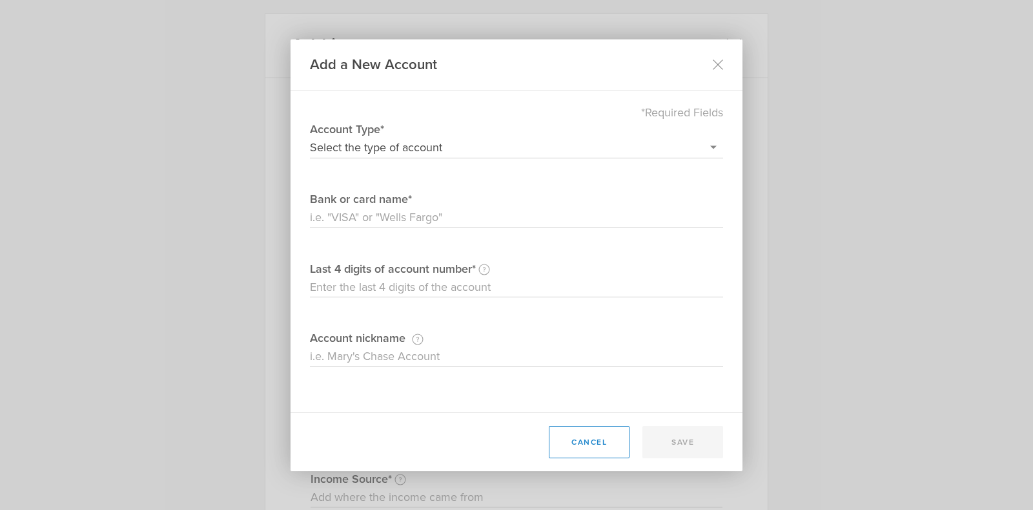
click at [381, 143] on select "Select the type of account Credit Card Bank Account/Debit Card" at bounding box center [516, 148] width 413 height 21
select select "debit"
click at [310, 138] on select "Select the type of account Credit Card Bank Account/Debit Card" at bounding box center [516, 148] width 413 height 21
click at [360, 216] on input "Bank or card name" at bounding box center [516, 217] width 413 height 21
type input "[PERSON_NAME] Personal"
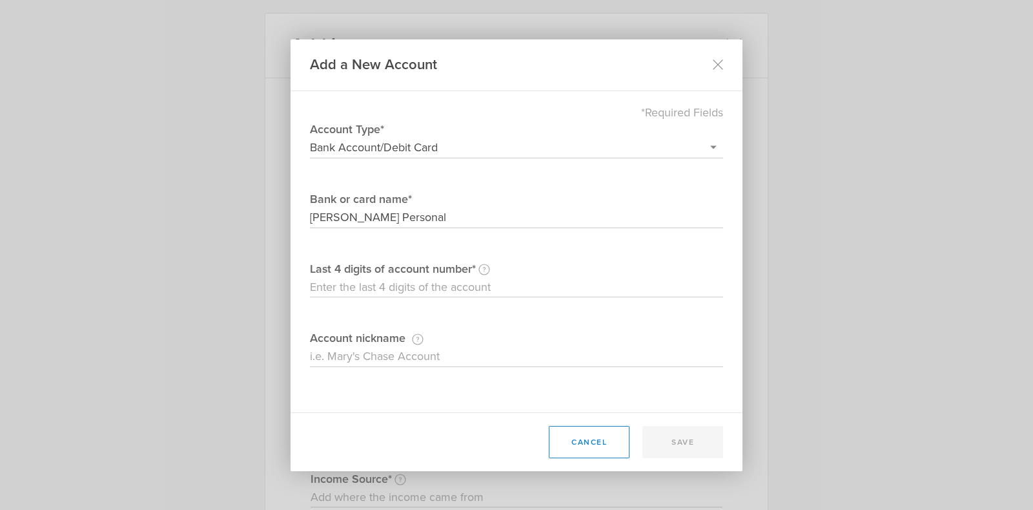
click at [445, 277] on input "Last 4 digits of account number An accountant will need the last four digits to…" at bounding box center [516, 287] width 413 height 21
type input "1242"
click at [412, 360] on input "Account nickname This nickname is just for your own reference." at bounding box center [516, 356] width 413 height 21
click at [434, 209] on input "[PERSON_NAME] Personal" at bounding box center [516, 217] width 413 height 21
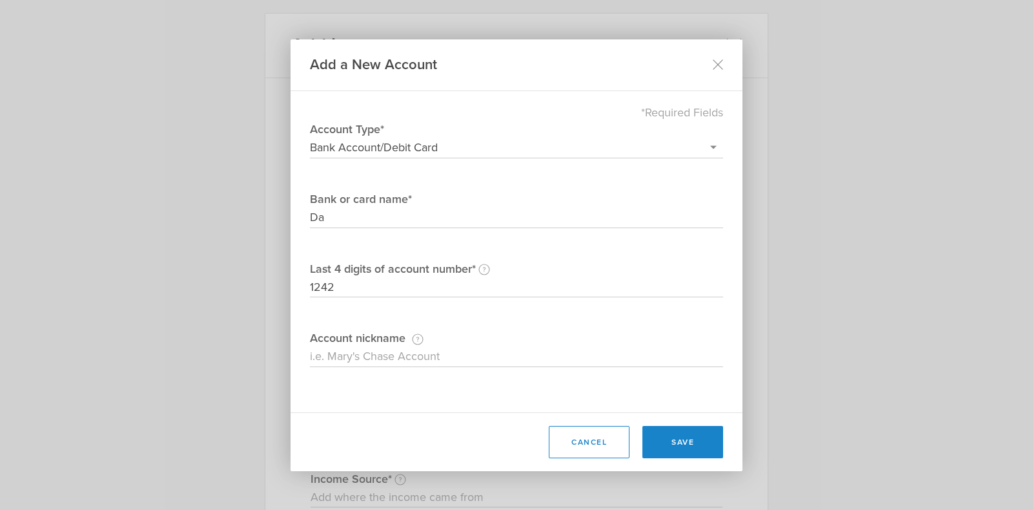
type input "D"
type input "Bank of [US_STATE]"
type input "[PERSON_NAME]'s Personal"
click at [683, 455] on button "save" at bounding box center [683, 442] width 81 height 32
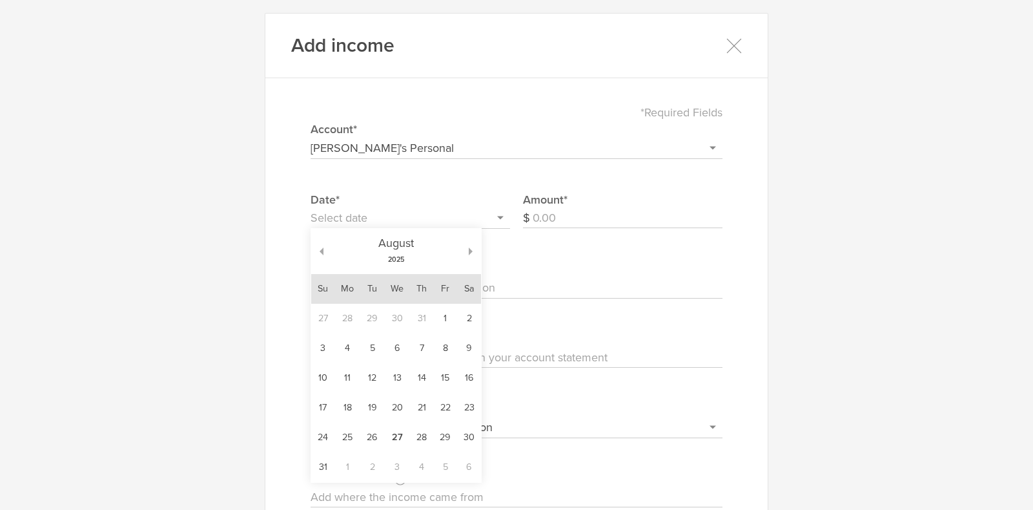
click at [488, 220] on input "text" at bounding box center [411, 218] width 200 height 21
click at [396, 434] on td "27" at bounding box center [397, 437] width 26 height 30
type input "[DATE]"
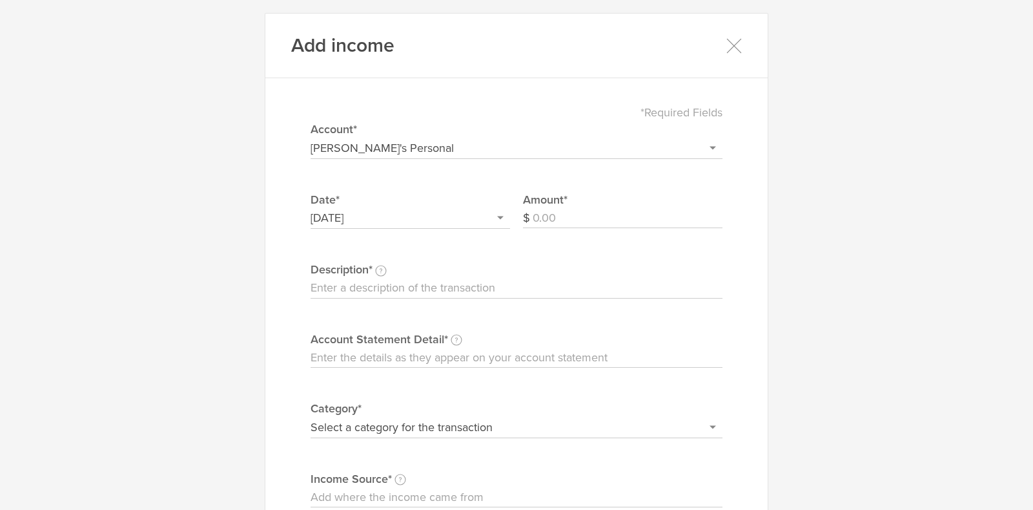
click at [573, 221] on input "Amount" at bounding box center [628, 218] width 190 height 21
type input "30"
type input "[PERSON_NAME]'s Equity Payment"
type input "[PERSON_NAME]'s Equity Payment for Stock Distribution"
click at [442, 422] on select "Select a category for the transaction Founder investment Revenue/sales Refund A…" at bounding box center [517, 427] width 412 height 21
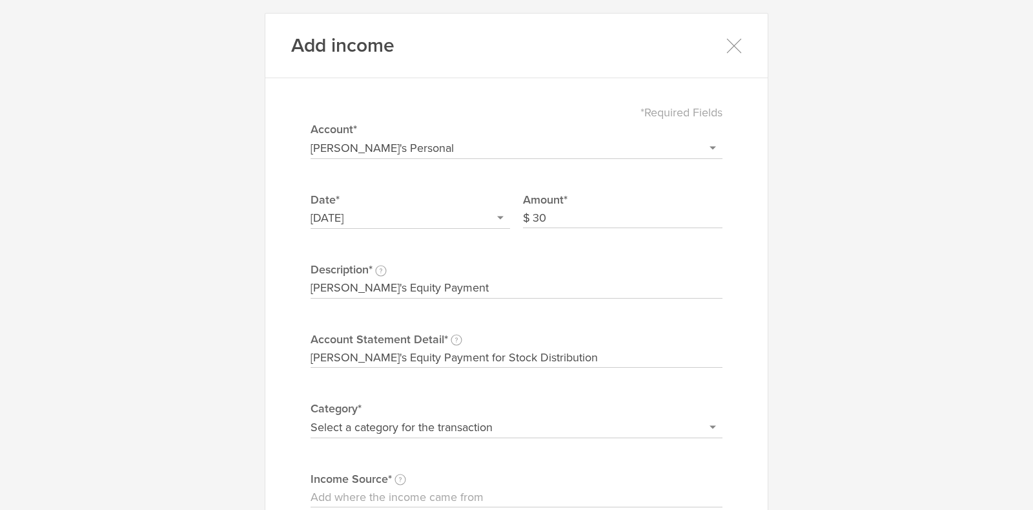
select select "Founder investment"
click at [311, 417] on select "Select a category for the transaction Founder investment Revenue/sales Refund A…" at bounding box center [517, 427] width 412 height 21
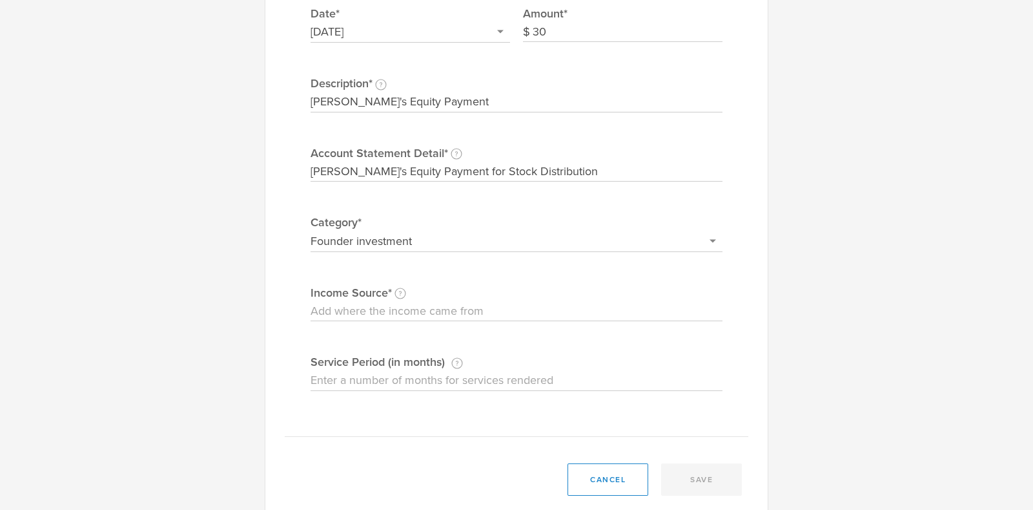
scroll to position [189, 0]
click at [486, 312] on input "Income Source Identify the customer, co-founder, investor, or other source that…" at bounding box center [517, 308] width 412 height 21
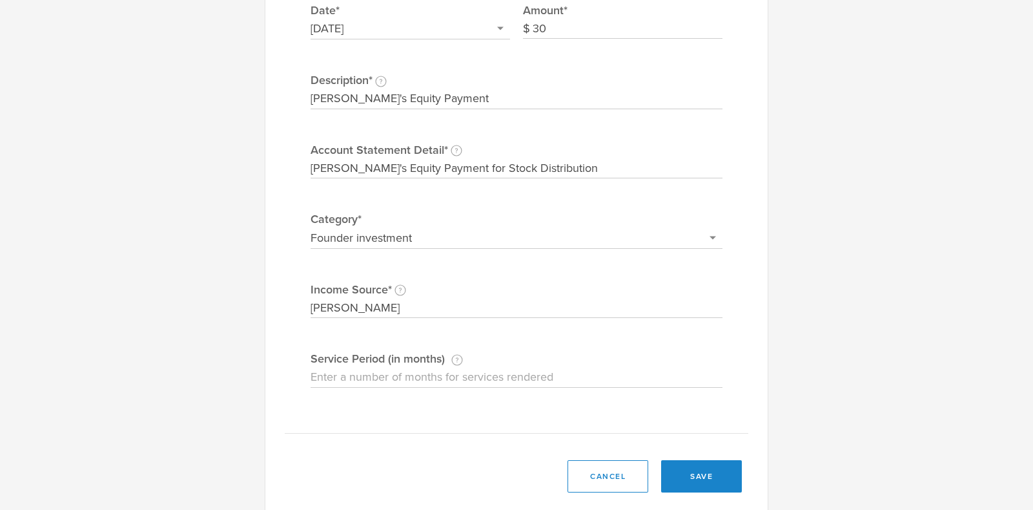
type input "[PERSON_NAME]"
click at [440, 371] on input "Service Period (in months) If you're being paid for a subscription or contract,…" at bounding box center [517, 377] width 412 height 21
click at [440, 372] on input "12" at bounding box center [517, 377] width 412 height 21
type input "1"
type input "0"
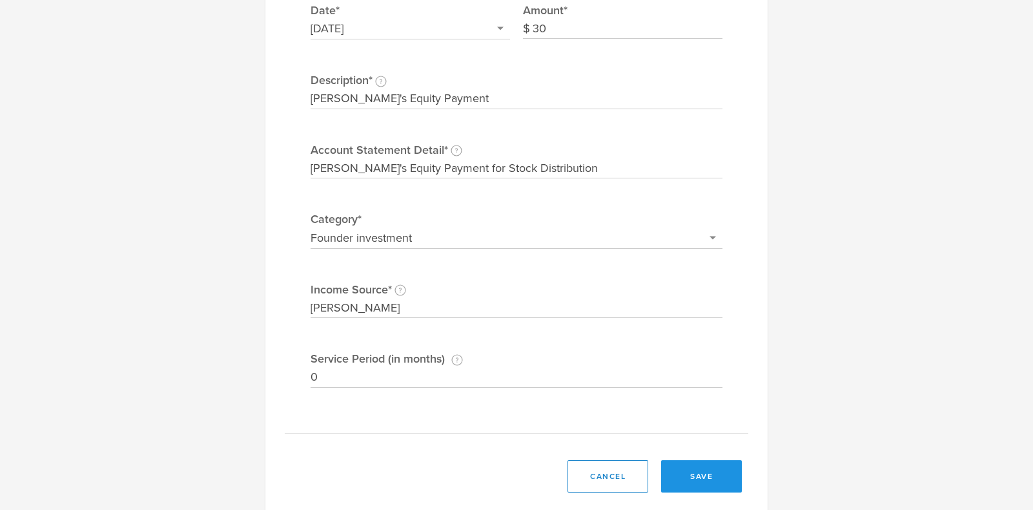
click at [704, 482] on button "save" at bounding box center [701, 476] width 81 height 32
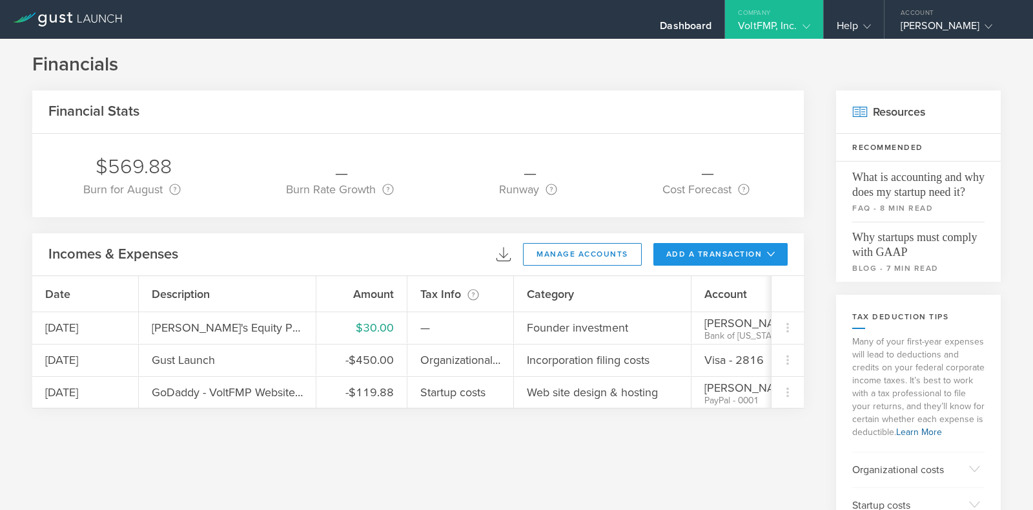
click at [685, 253] on button "add a transaction" at bounding box center [721, 254] width 135 height 23
click at [714, 302] on li "Add Income" at bounding box center [745, 308] width 76 height 25
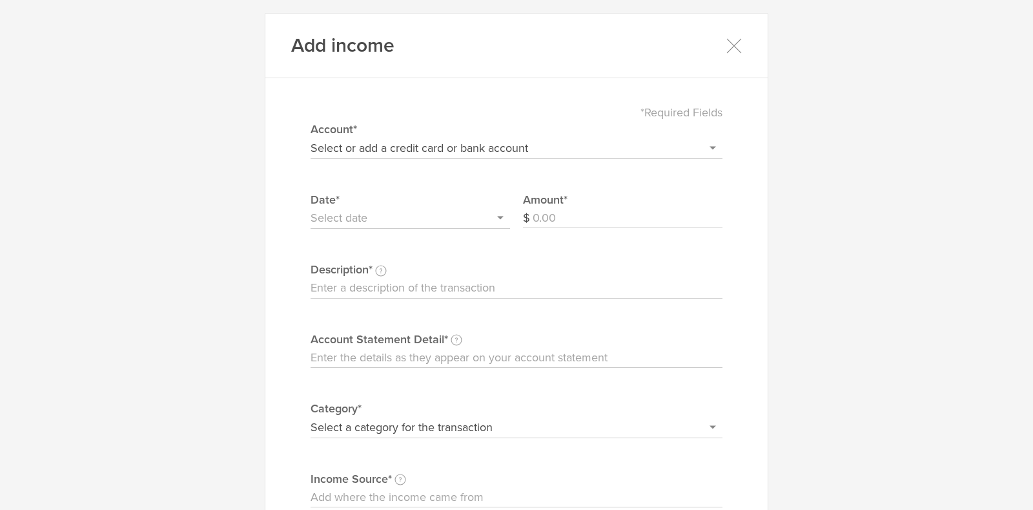
click at [352, 150] on select "Select or add a credit card or bank account Visa - 2816 [PERSON_NAME]'s PayPal …" at bounding box center [517, 148] width 412 height 21
select select "68afa74dc8f75f0002ae7198"
click at [311, 138] on select "Select or add a credit card or bank account Visa - 2816 [PERSON_NAME]'s PayPal …" at bounding box center [517, 148] width 412 height 21
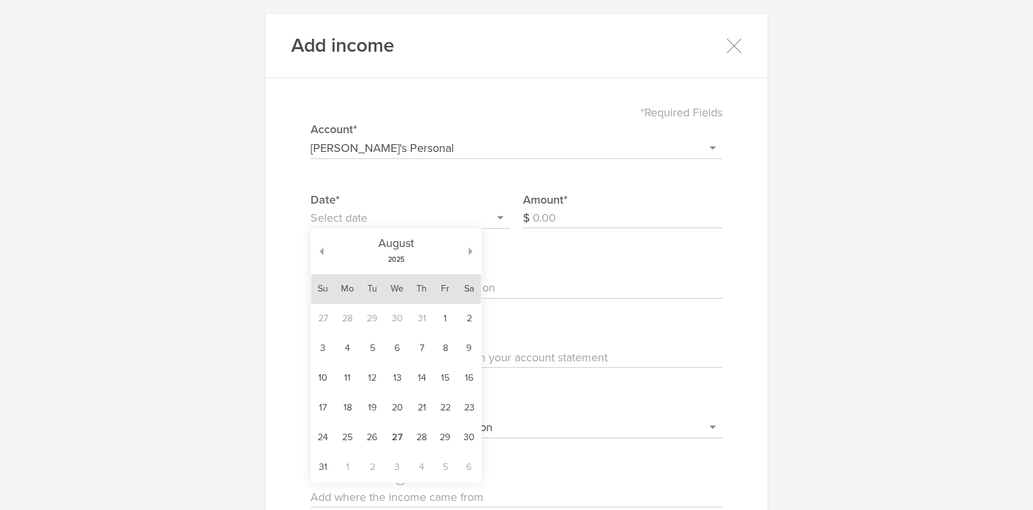
click at [345, 212] on input "text" at bounding box center [411, 218] width 200 height 21
click at [391, 438] on td "27" at bounding box center [397, 437] width 26 height 30
type input "[DATE]"
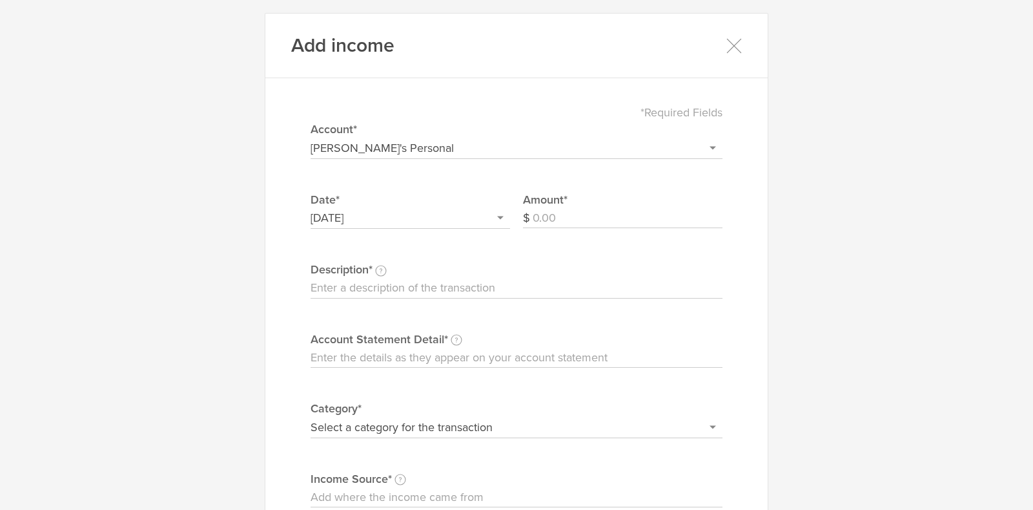
click at [552, 216] on input "Amount" at bounding box center [628, 218] width 190 height 21
type input "22.50"
type input "S"
type input "[PERSON_NAME]'s Equity Payment"
type input "Payment for stock distribution"
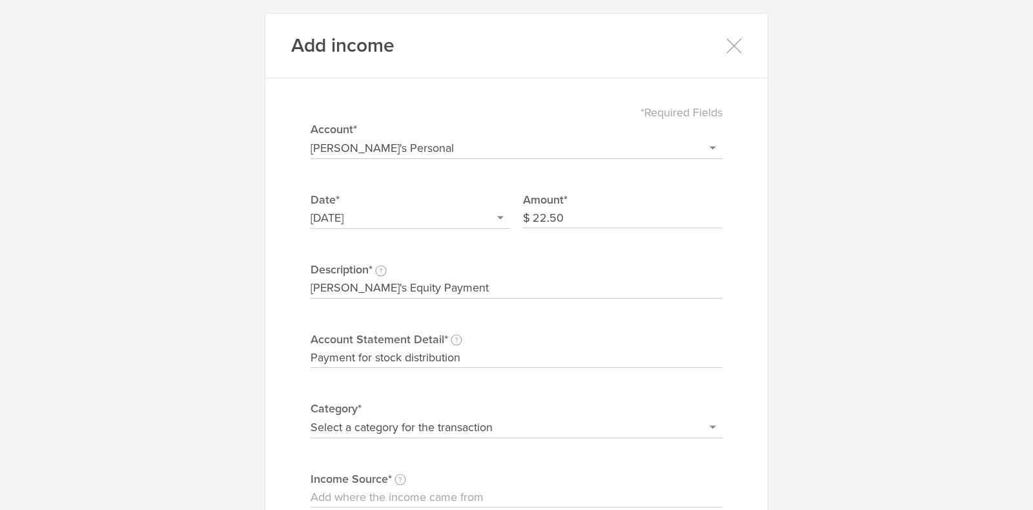
click at [429, 433] on select "Select a category for the transaction Founder investment Revenue/sales Refund A…" at bounding box center [517, 427] width 412 height 21
select select "Founder investment"
click at [311, 417] on select "Select a category for the transaction Founder investment Revenue/sales Refund A…" at bounding box center [517, 427] width 412 height 21
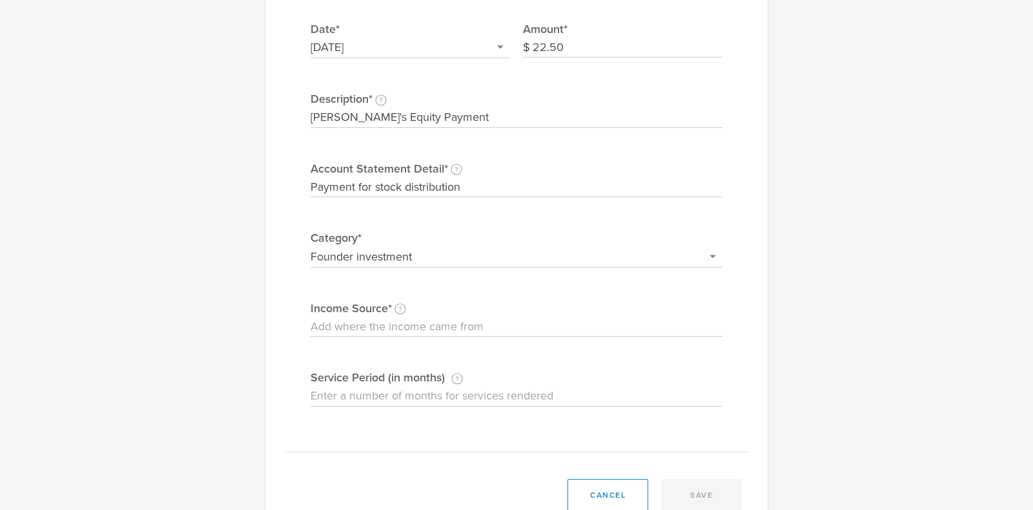
scroll to position [194, 0]
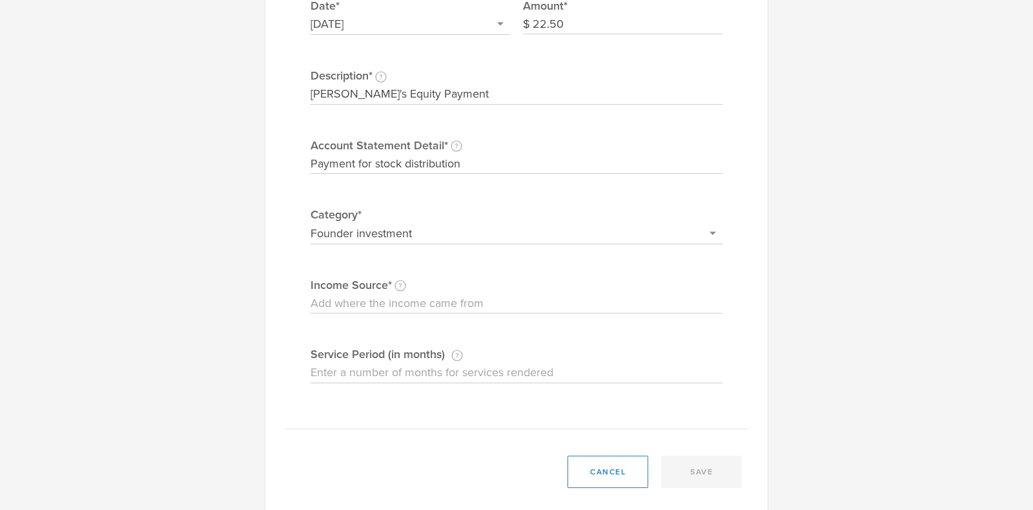
click at [346, 304] on input "Income Source Identify the customer, co-founder, investor, or other source that…" at bounding box center [517, 303] width 412 height 21
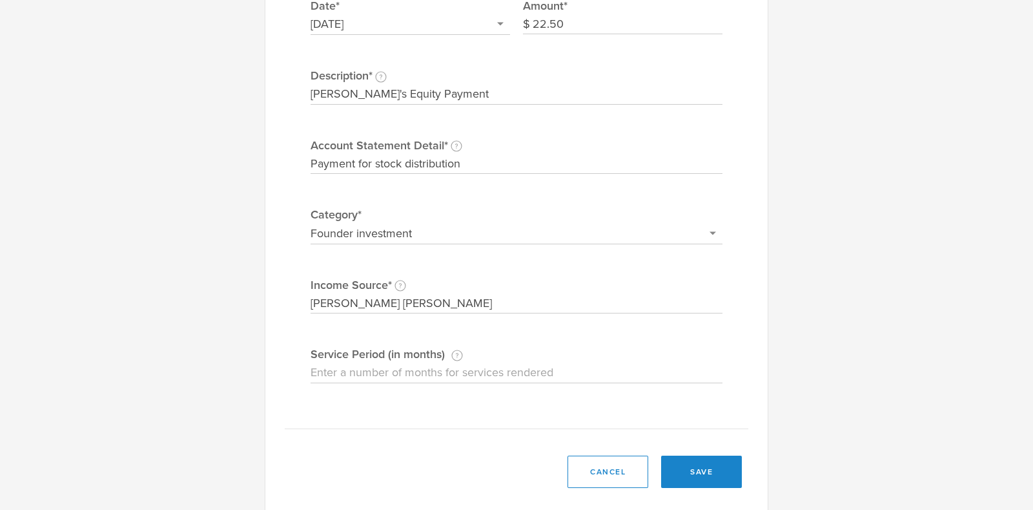
type input "[PERSON_NAME] [PERSON_NAME]"
click at [342, 364] on input "Service Period (in months) If you're being paid for a subscription or contract,…" at bounding box center [517, 372] width 412 height 21
type input "0"
click at [703, 475] on button "save" at bounding box center [701, 471] width 81 height 32
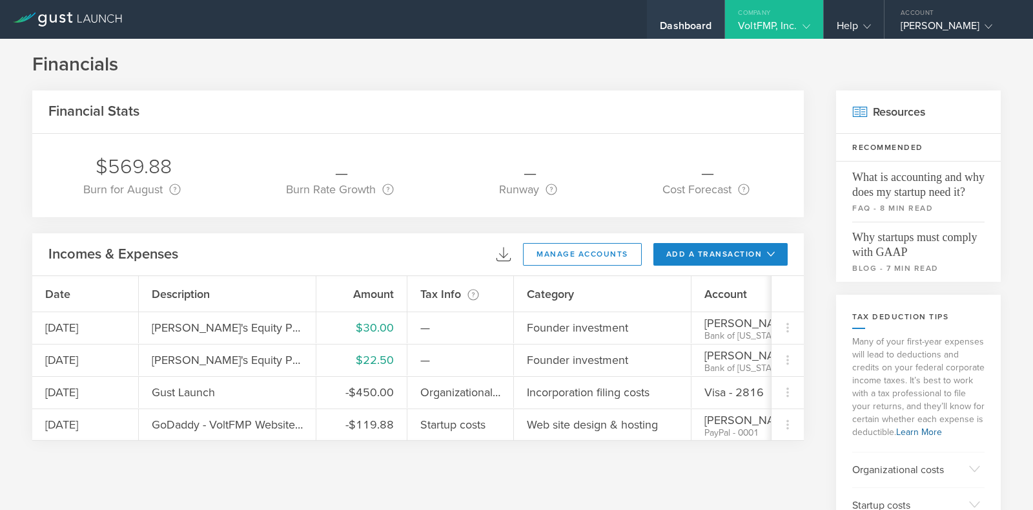
click at [665, 16] on div "Dashboard" at bounding box center [685, 19] width 77 height 39
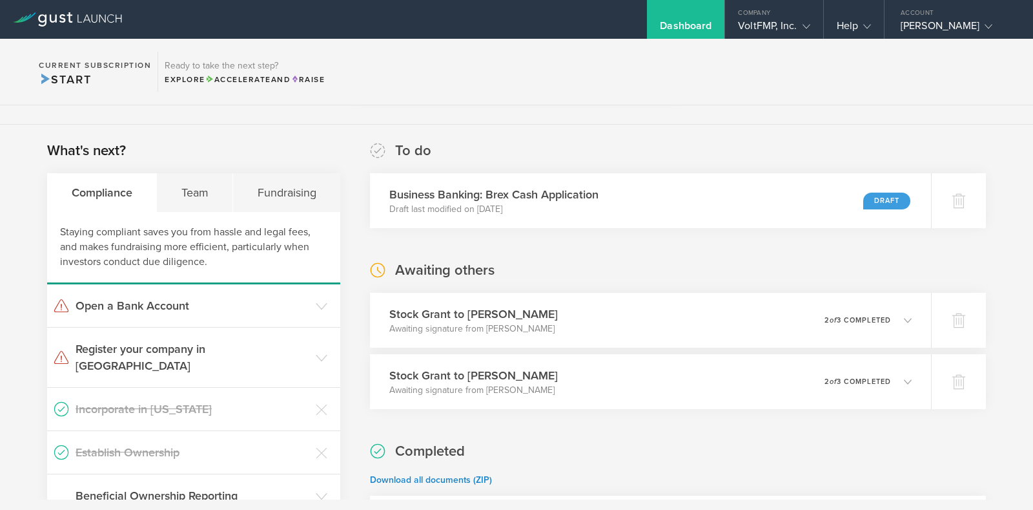
scroll to position [178, 0]
